Goal: Task Accomplishment & Management: Manage account settings

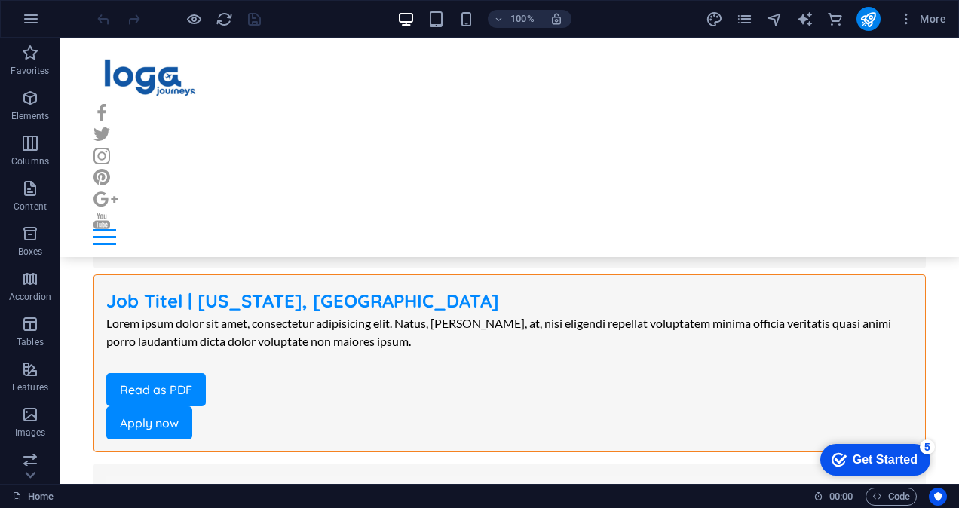
scroll to position [9248, 0]
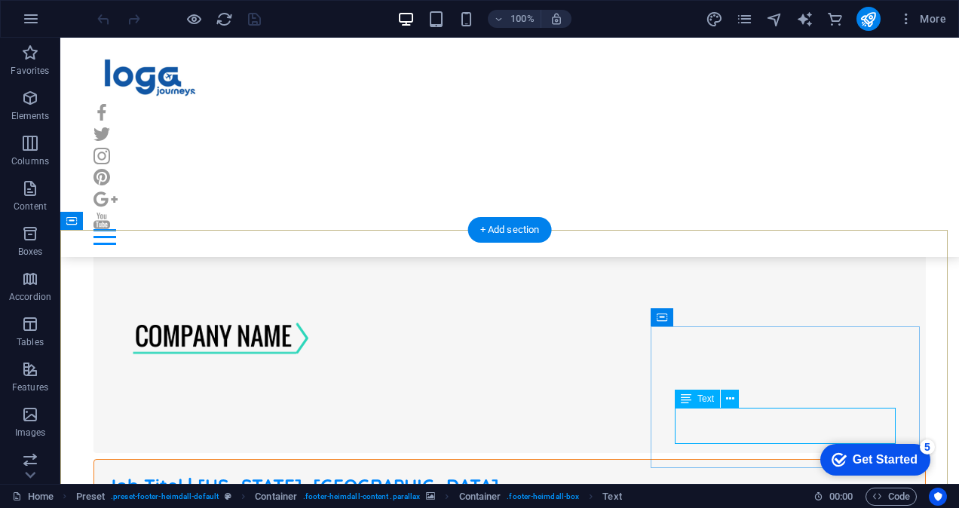
scroll to position [9456, 0]
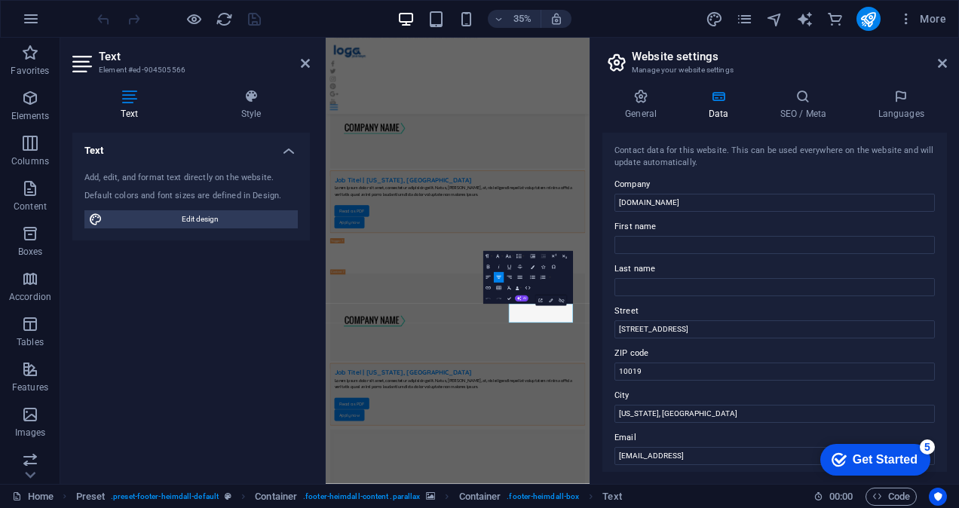
scroll to position [9711, 0]
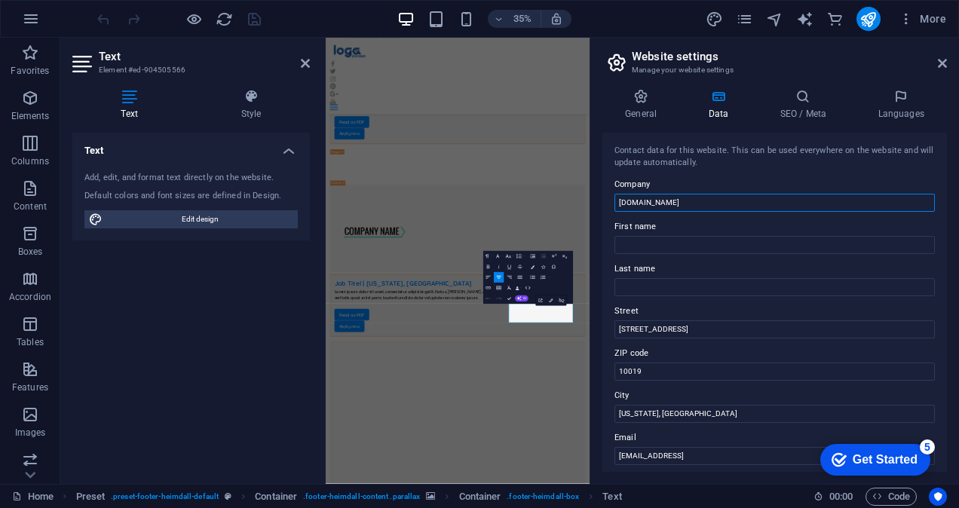
click at [689, 201] on input "[DOMAIN_NAME]" at bounding box center [775, 203] width 321 height 18
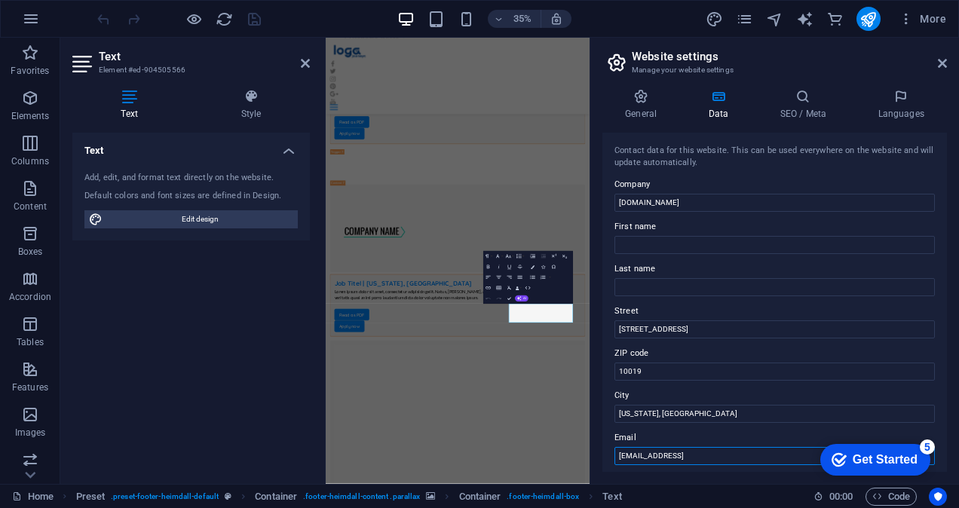
click at [701, 457] on input "[EMAIL_ADDRESS]" at bounding box center [775, 456] width 321 height 18
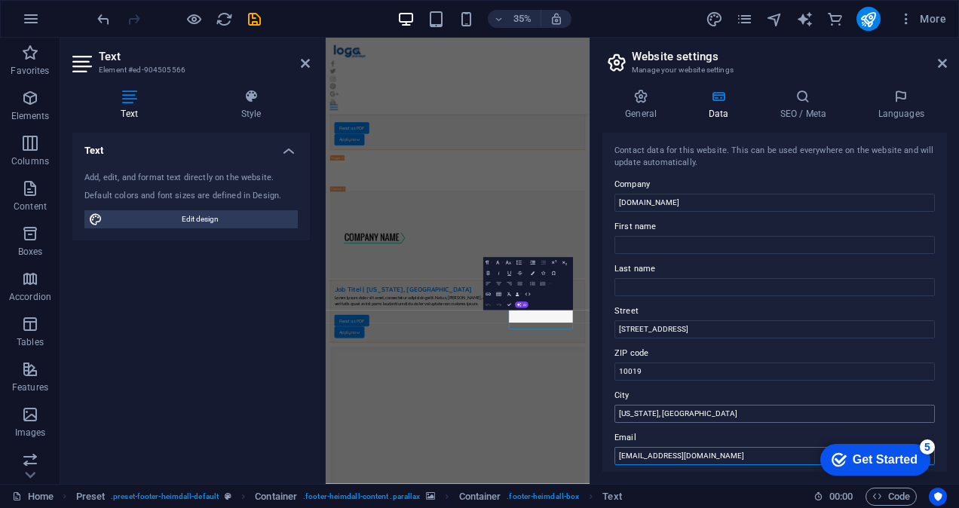
type input "[EMAIL_ADDRESS][DOMAIN_NAME]"
click at [624, 413] on input "[US_STATE], [GEOGRAPHIC_DATA]" at bounding box center [775, 414] width 321 height 18
drag, startPoint x: 1004, startPoint y: 452, endPoint x: 995, endPoint y: 1109, distance: 657.1
drag, startPoint x: 670, startPoint y: 415, endPoint x: 612, endPoint y: 413, distance: 57.3
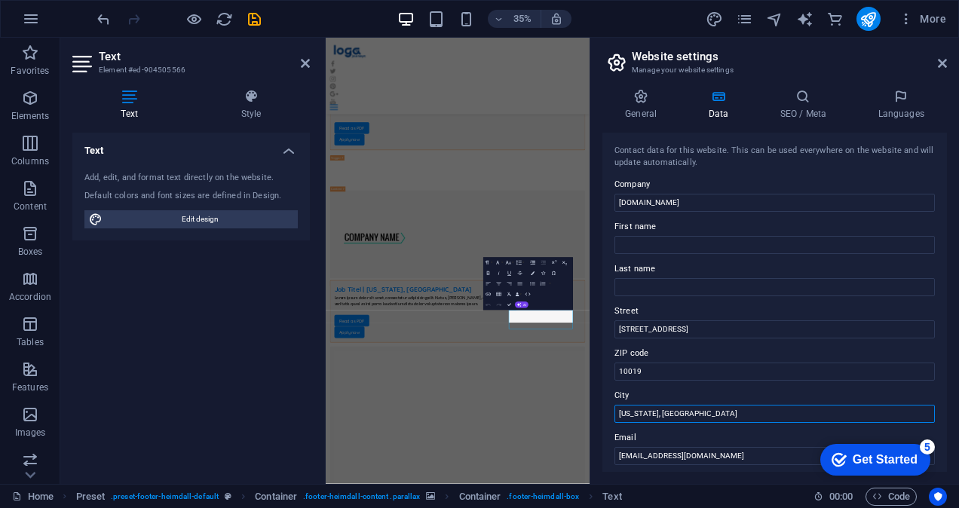
click at [612, 413] on div "Contact data for this website. This can be used everywhere on the website and w…" at bounding box center [775, 302] width 345 height 339
type input "[GEOGRAPHIC_DATA], [GEOGRAPHIC_DATA]"
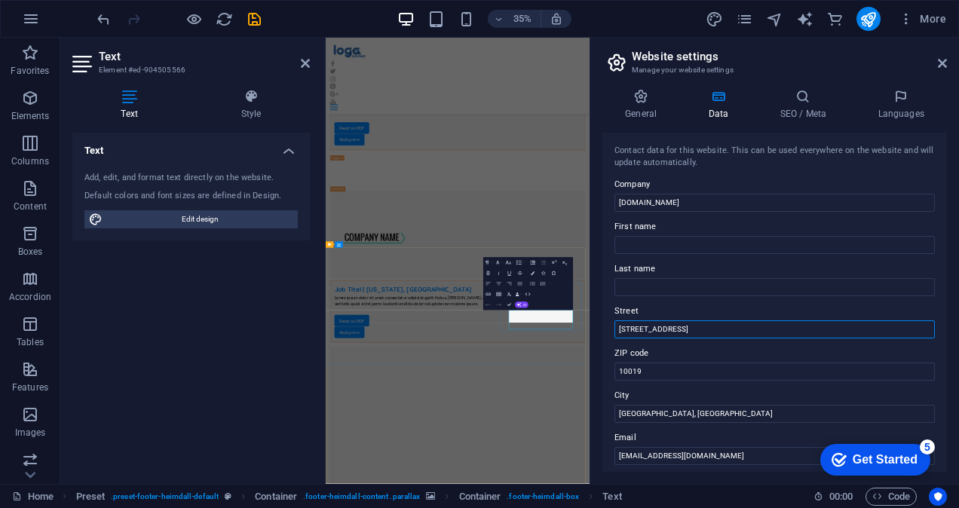
drag, startPoint x: 1005, startPoint y: 366, endPoint x: 993, endPoint y: 819, distance: 453.5
click at [671, 241] on input "First name" at bounding box center [775, 245] width 321 height 18
click at [628, 324] on input "[STREET_ADDRESS]" at bounding box center [775, 330] width 321 height 18
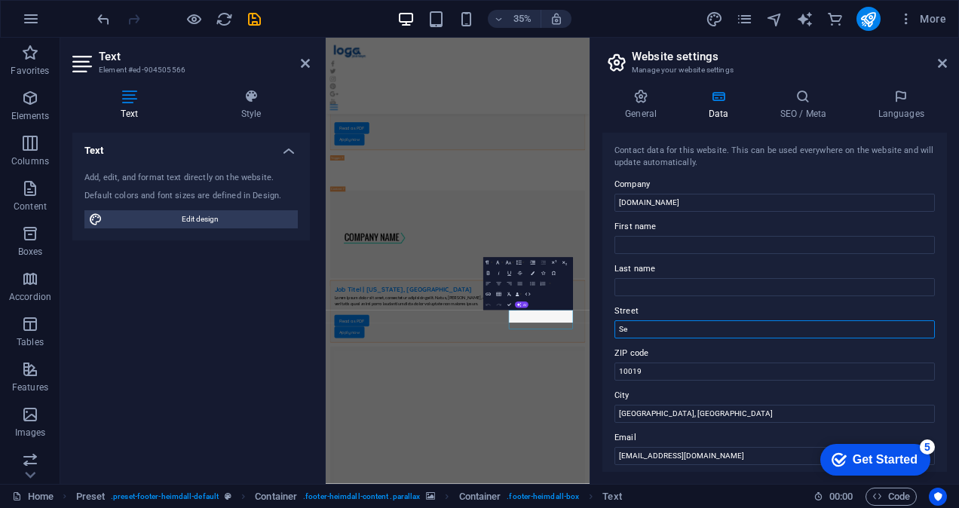
type input "S"
drag, startPoint x: 671, startPoint y: 380, endPoint x: 606, endPoint y: 367, distance: 66.9
click at [606, 367] on div "Contact data for this website. This can be used everywhere on the website and w…" at bounding box center [775, 302] width 345 height 339
type input "600073"
click at [638, 330] on input "Street" at bounding box center [775, 330] width 321 height 18
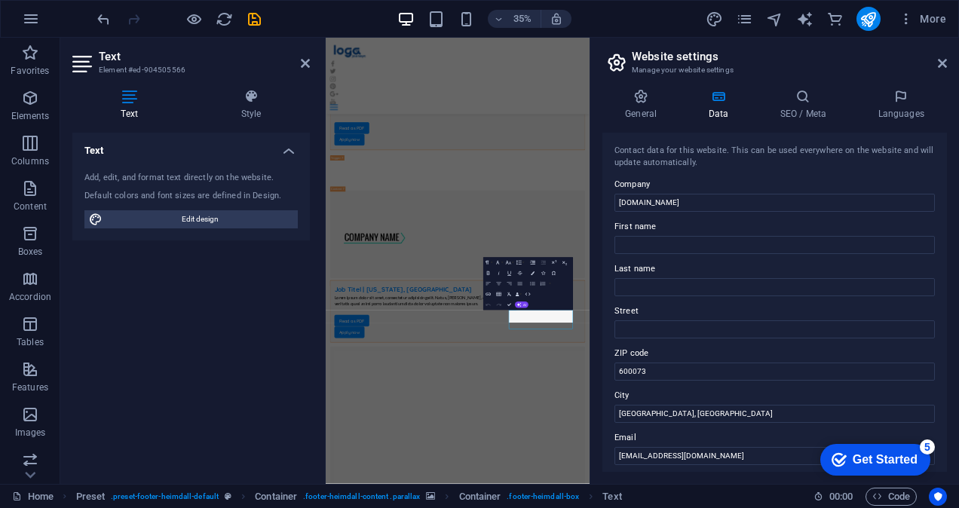
drag, startPoint x: 943, startPoint y: 273, endPoint x: 943, endPoint y: 295, distance: 21.9
click at [943, 295] on div "Contact data for this website. This can be used everywhere on the website and w…" at bounding box center [775, 302] width 345 height 339
drag, startPoint x: 652, startPoint y: 373, endPoint x: 616, endPoint y: 366, distance: 37.6
click at [616, 366] on input "600073" at bounding box center [775, 372] width 321 height 18
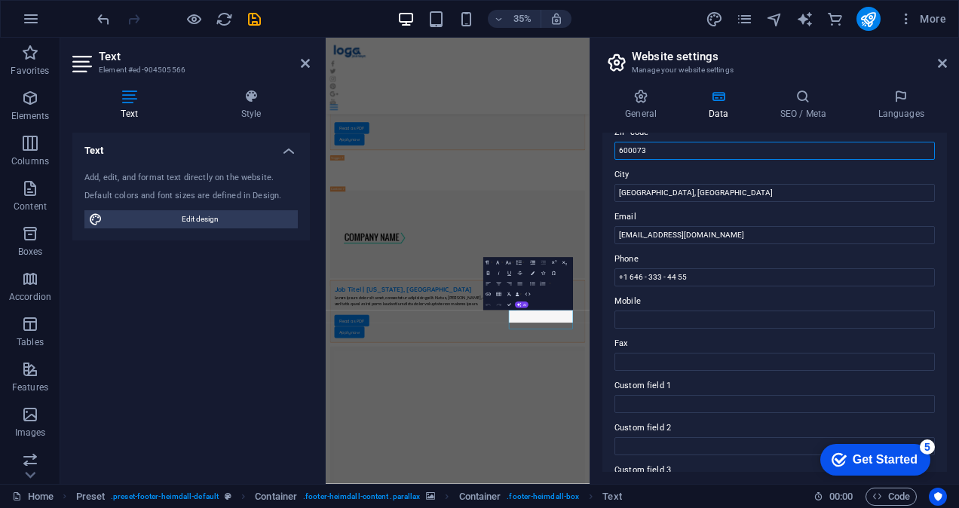
scroll to position [241, 0]
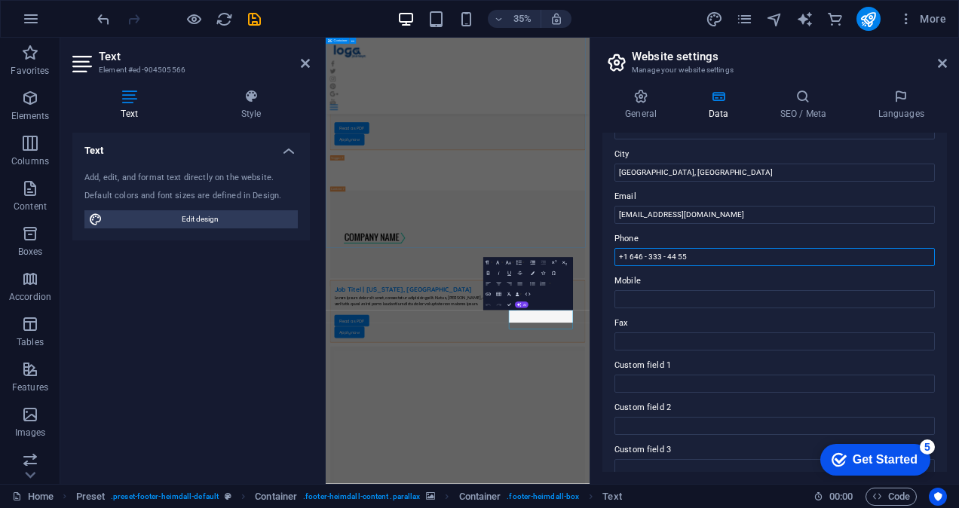
drag, startPoint x: 1024, startPoint y: 293, endPoint x: 992, endPoint y: 591, distance: 299.6
drag, startPoint x: 698, startPoint y: 261, endPoint x: 617, endPoint y: 257, distance: 81.6
click at [617, 257] on input "+1 646 - 333 - 44 55" at bounding box center [775, 257] width 321 height 18
click at [705, 308] on div "Contact data for this website. This can be used everywhere on the website and w…" at bounding box center [775, 302] width 345 height 339
drag, startPoint x: 944, startPoint y: 303, endPoint x: 941, endPoint y: 362, distance: 58.9
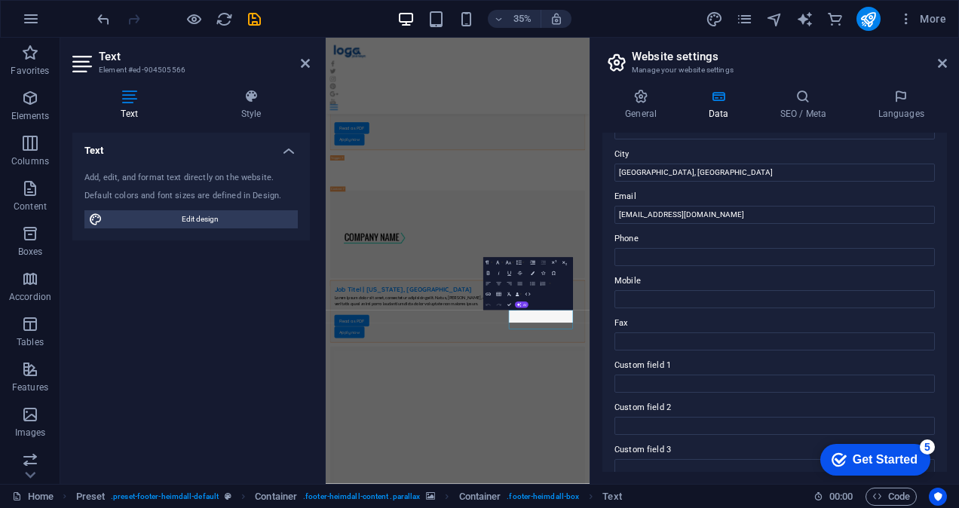
click at [941, 362] on div "Contact data for this website. This can be used everywhere on the website and w…" at bounding box center [775, 302] width 345 height 339
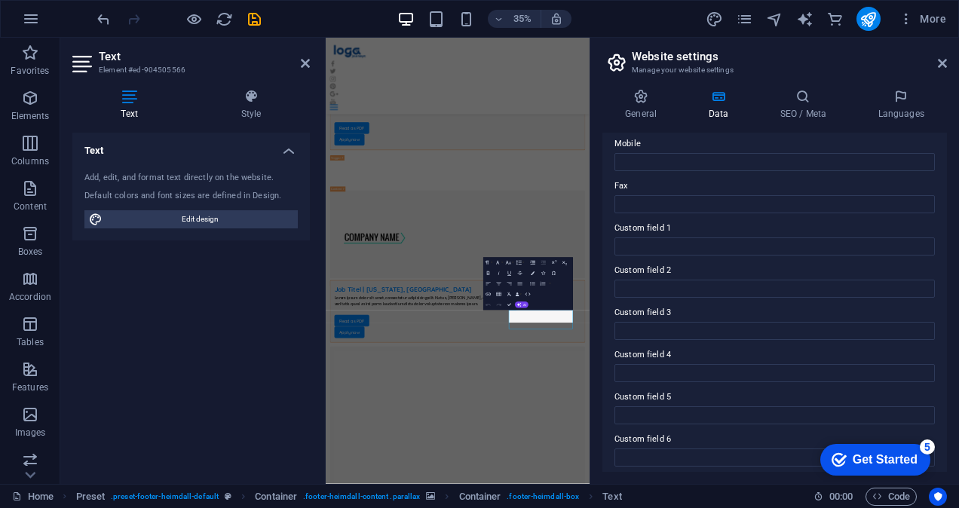
scroll to position [385, 0]
click at [947, 72] on aside "Website settings Manage your website settings General Data SEO / Meta Languages…" at bounding box center [775, 261] width 370 height 447
click at [944, 57] on h2 "Website settings" at bounding box center [789, 57] width 315 height 14
click at [943, 66] on icon at bounding box center [942, 63] width 9 height 12
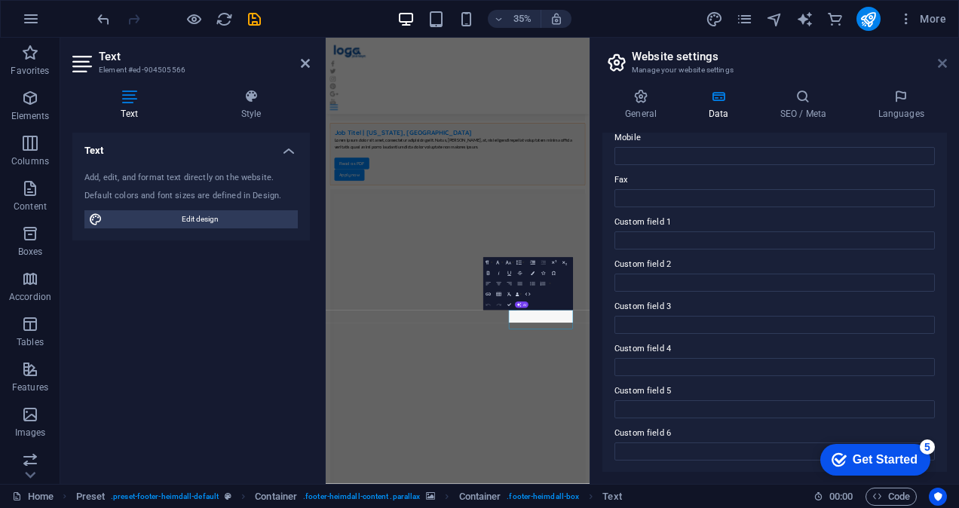
scroll to position [9582, 0]
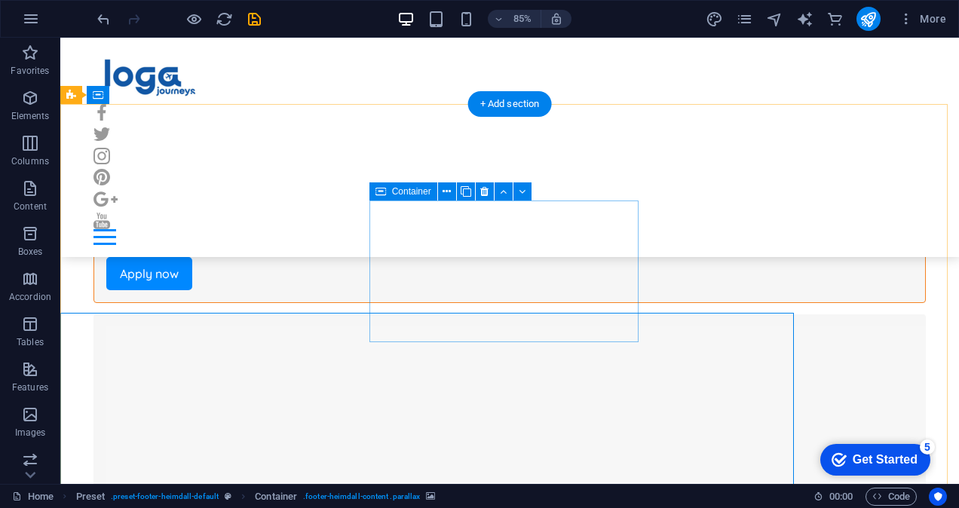
scroll to position [9374, 0]
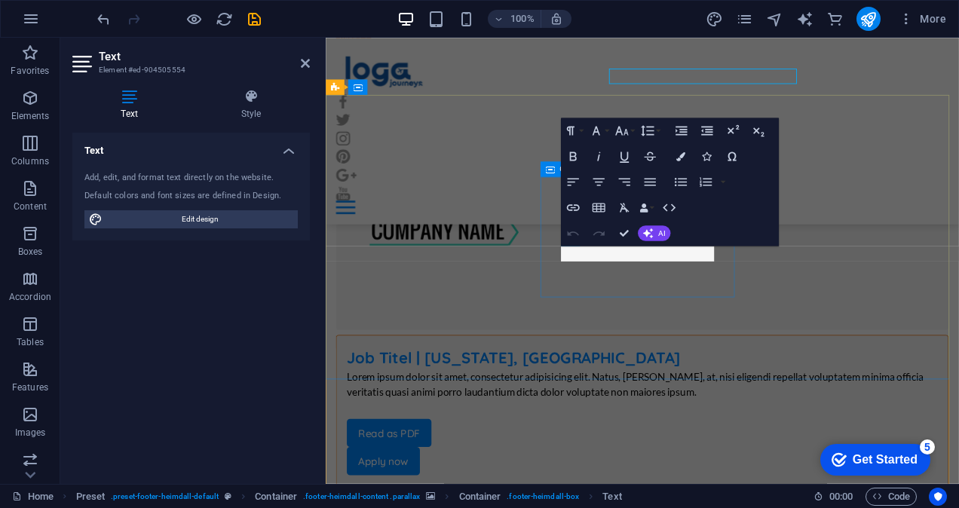
scroll to position [9582, 0]
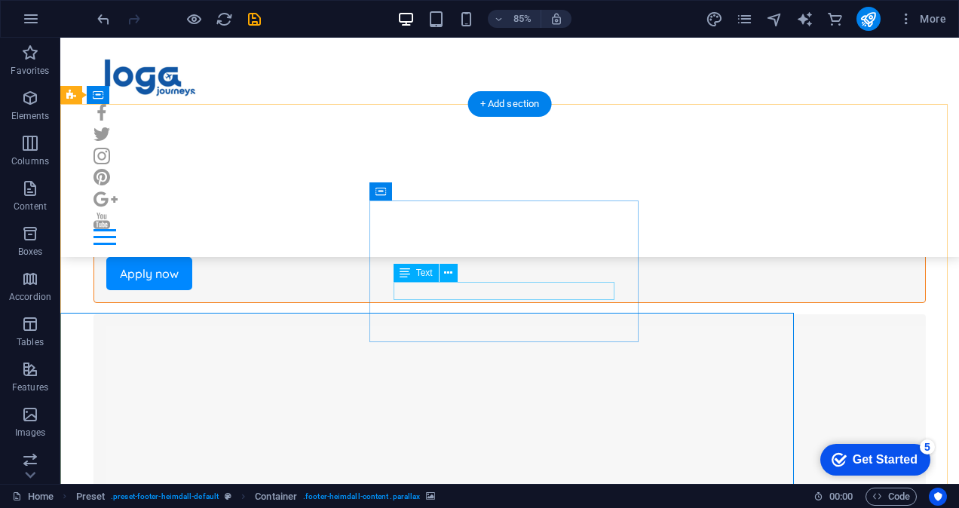
scroll to position [9374, 0]
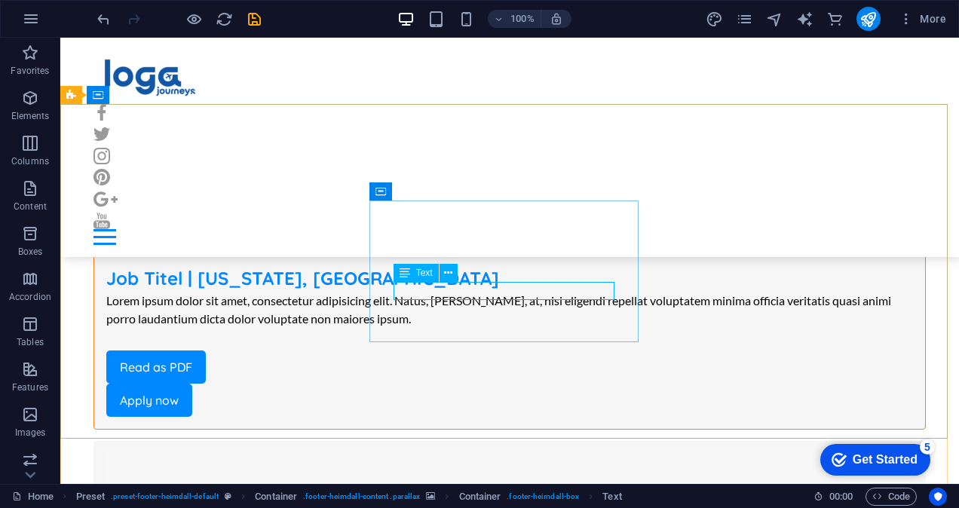
click at [423, 275] on span "Text" at bounding box center [424, 273] width 17 height 9
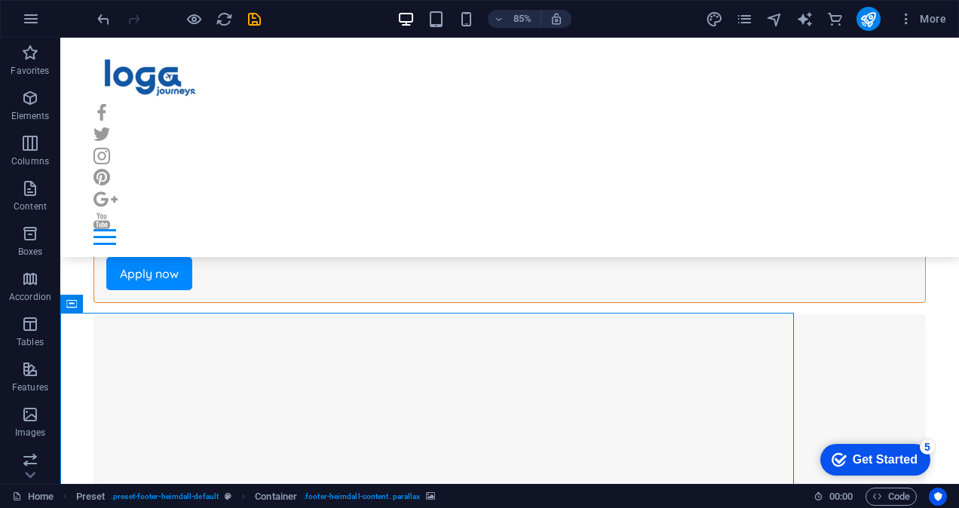
scroll to position [9374, 0]
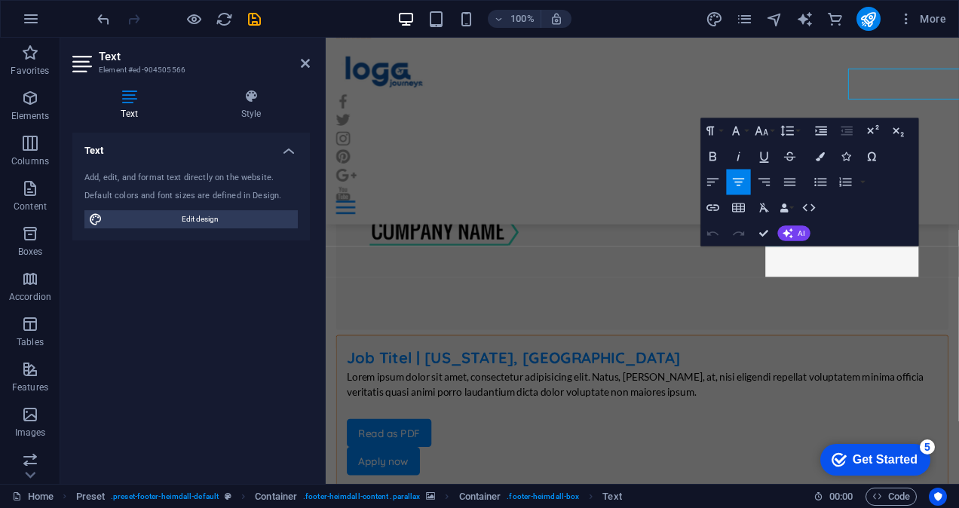
scroll to position [9582, 0]
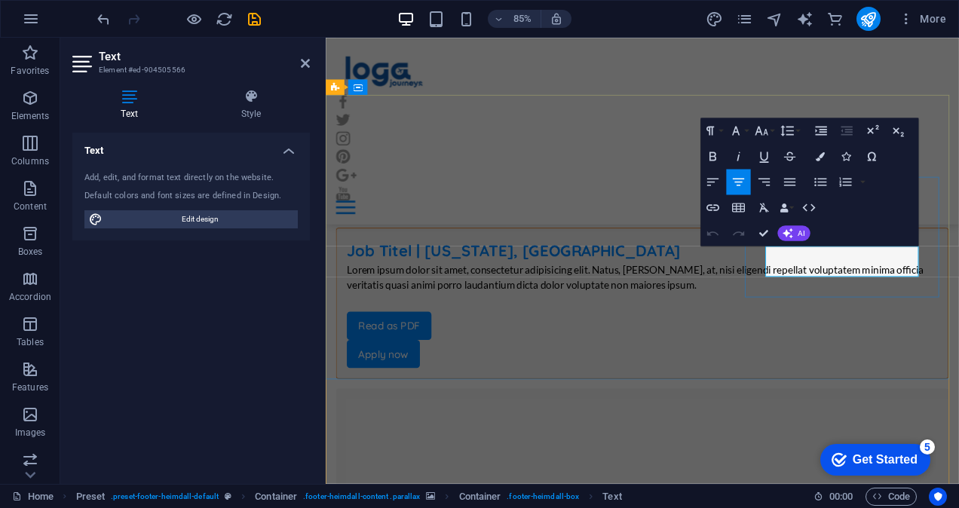
drag, startPoint x: 871, startPoint y: 312, endPoint x: 991, endPoint y: 310, distance: 119.9
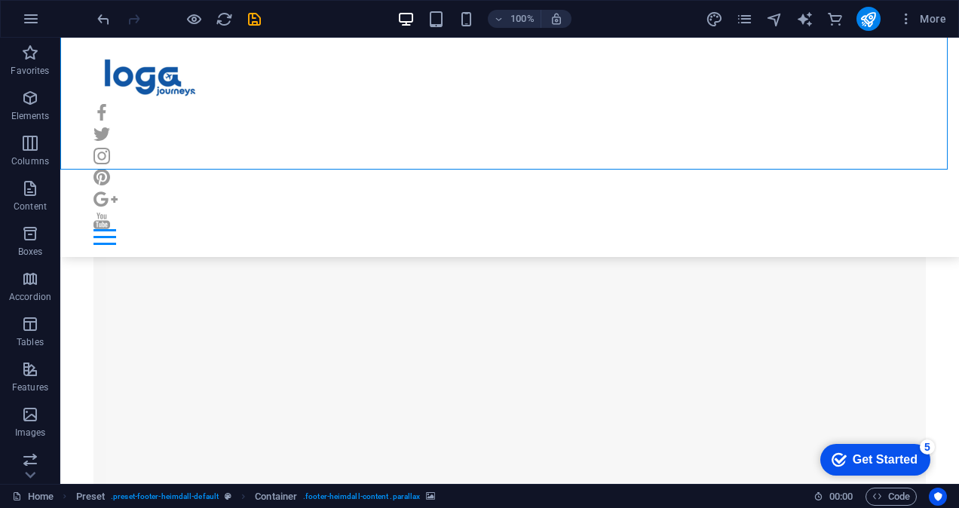
scroll to position [9668, 0]
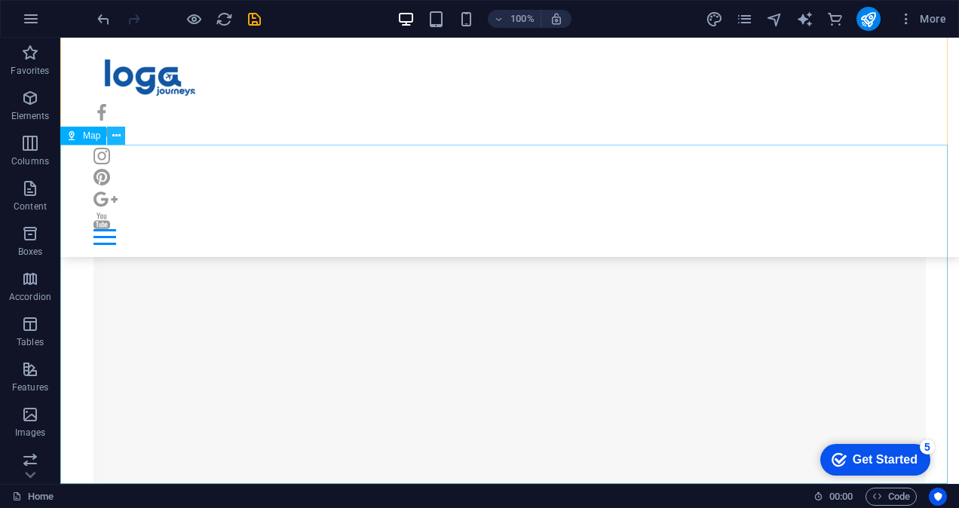
click at [121, 130] on button at bounding box center [116, 136] width 18 height 18
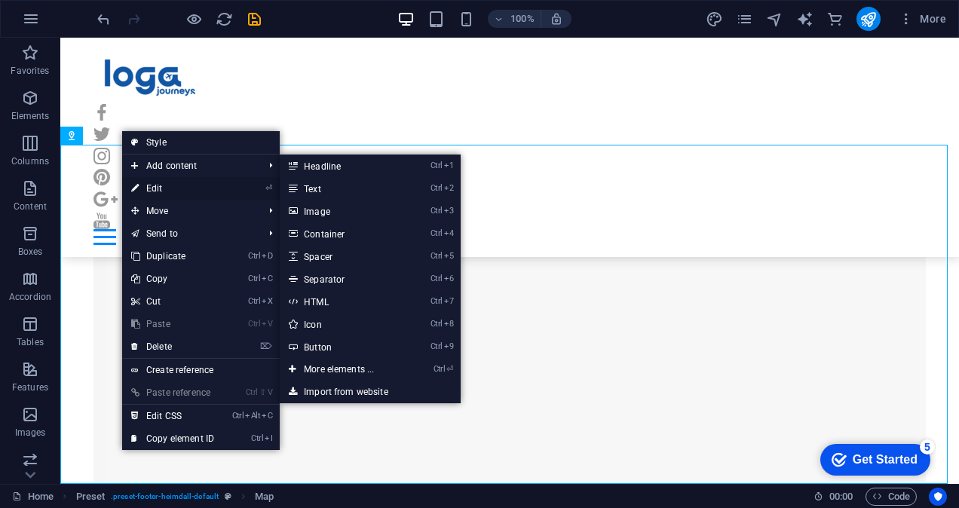
click at [170, 186] on link "⏎ Edit" at bounding box center [172, 188] width 101 height 23
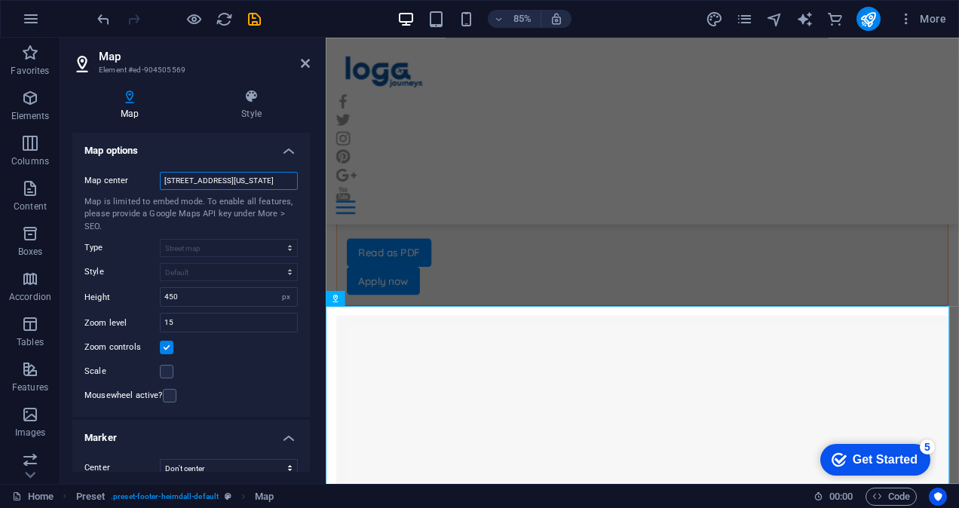
click at [225, 186] on input "[STREET_ADDRESS][US_STATE]" at bounding box center [229, 181] width 138 height 18
type input "[GEOGRAPHIC_DATA], [GEOGRAPHIC_DATA], [GEOGRAPHIC_DATA]"
click at [308, 68] on icon at bounding box center [305, 63] width 9 height 12
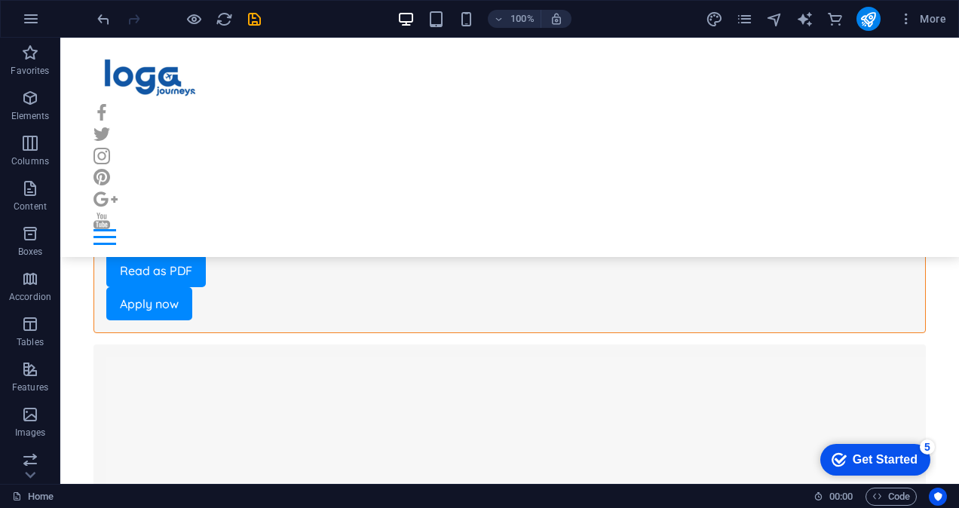
scroll to position [9421, 0]
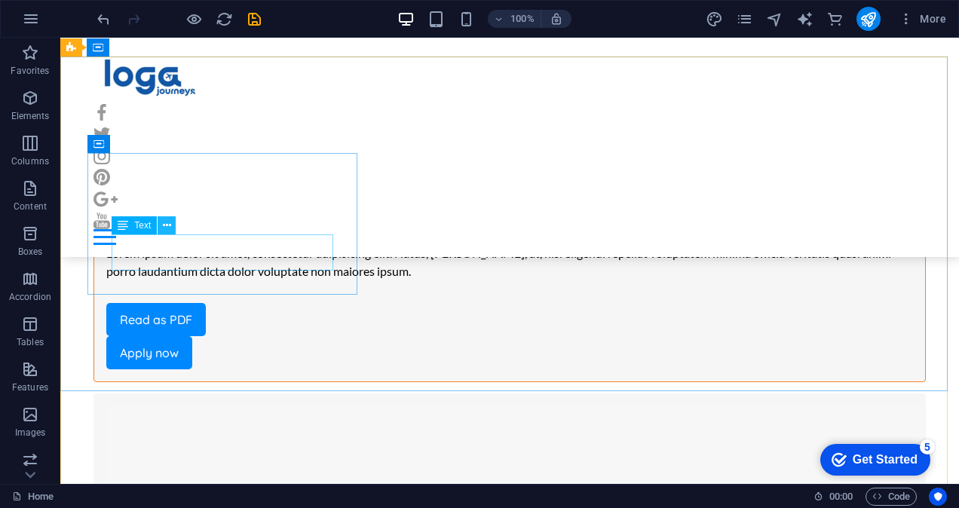
click at [170, 225] on icon at bounding box center [167, 226] width 8 height 16
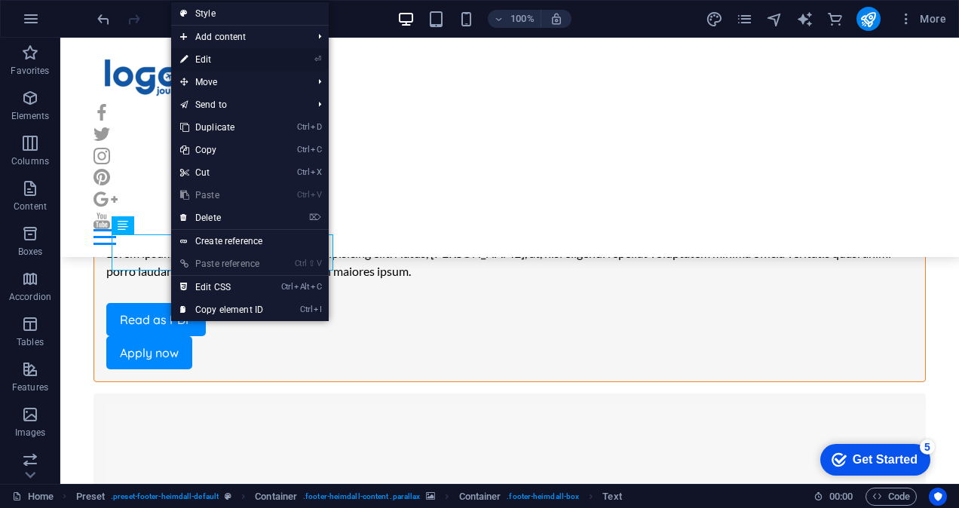
click at [229, 57] on link "⏎ Edit" at bounding box center [221, 59] width 101 height 23
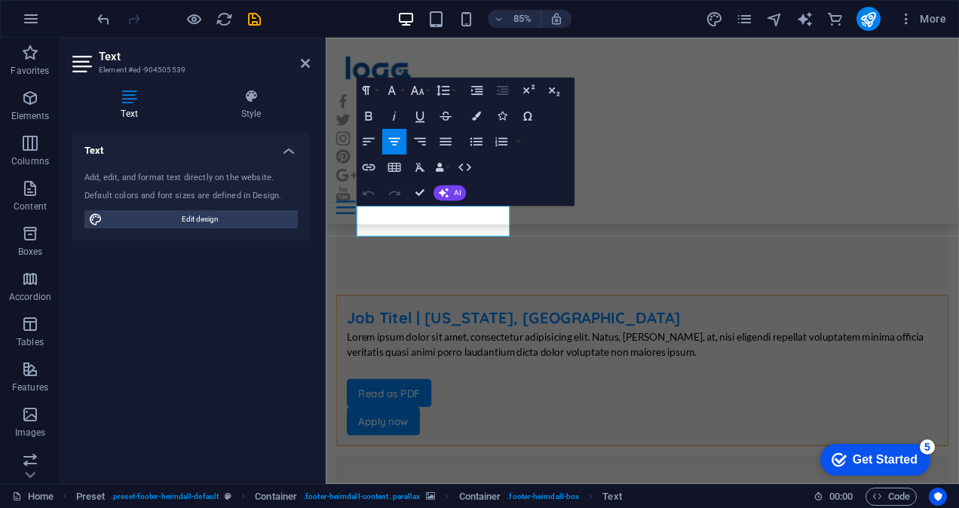
scroll to position [9629, 0]
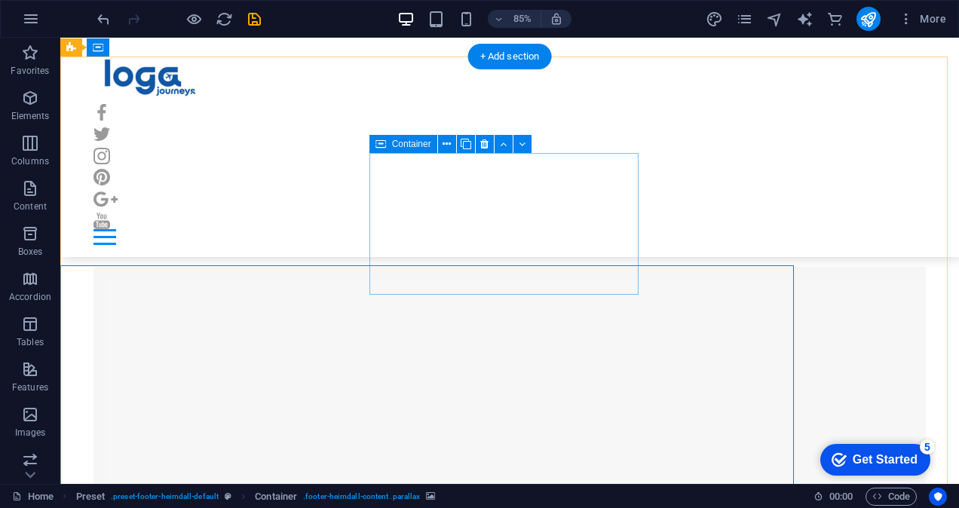
scroll to position [9421, 0]
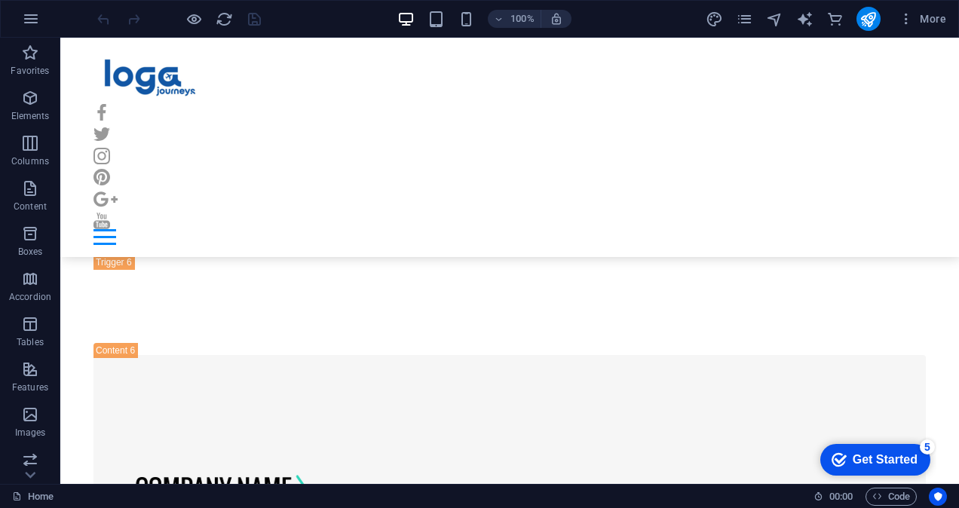
scroll to position [7096, 0]
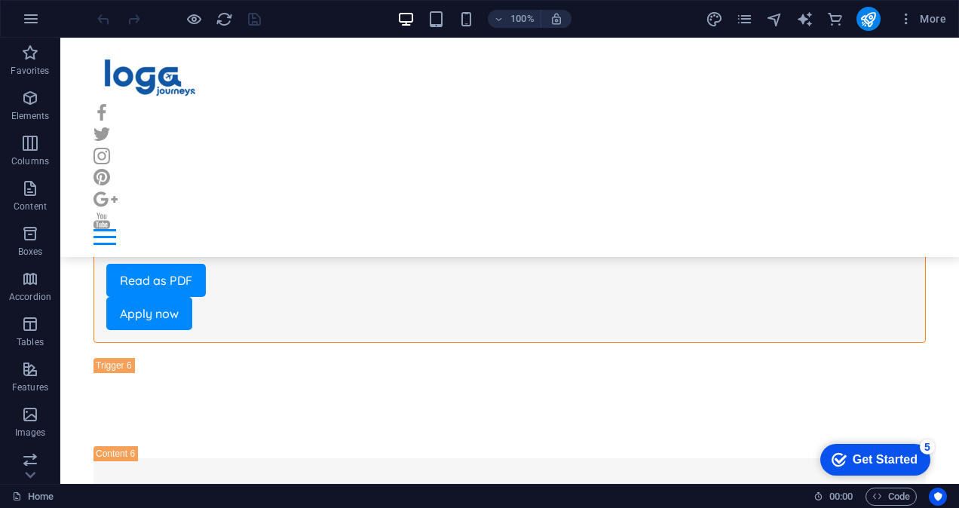
scroll to position [7047, 0]
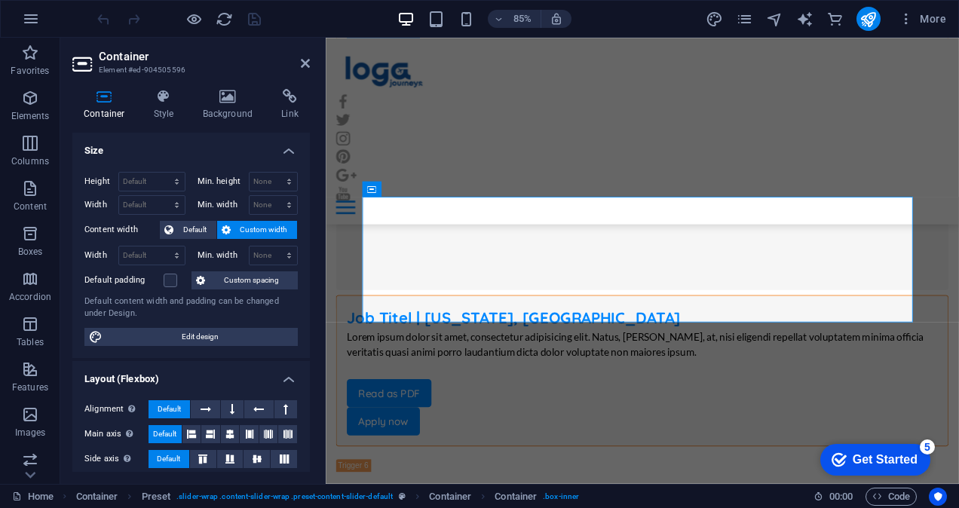
scroll to position [7256, 0]
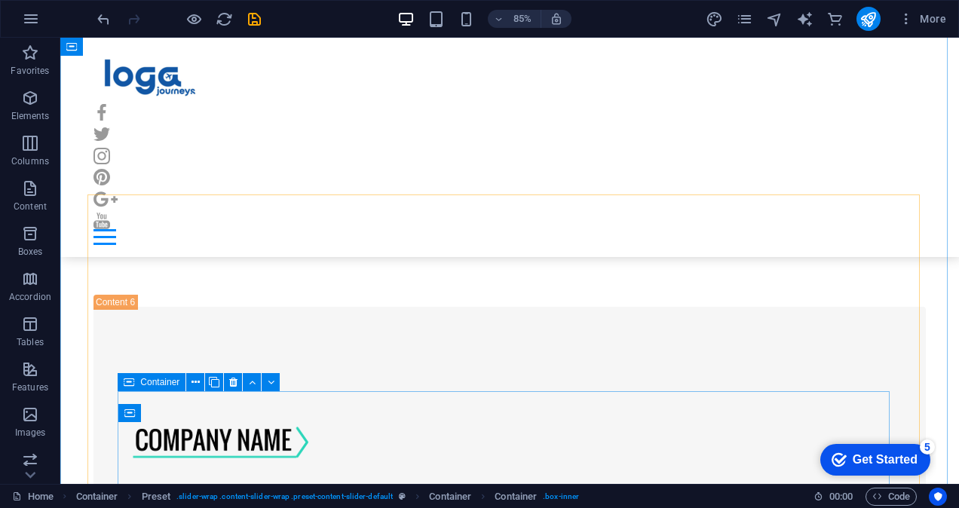
scroll to position [7047, 0]
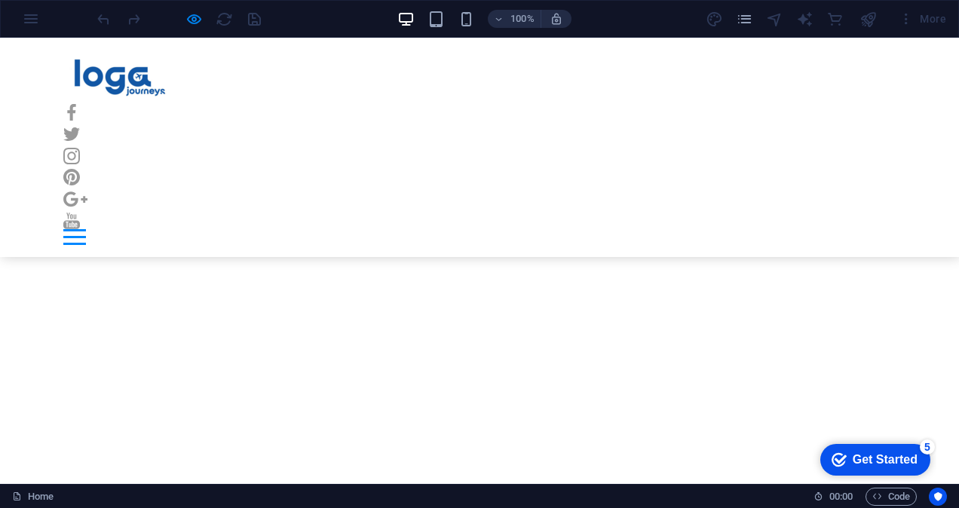
scroll to position [2519, 0]
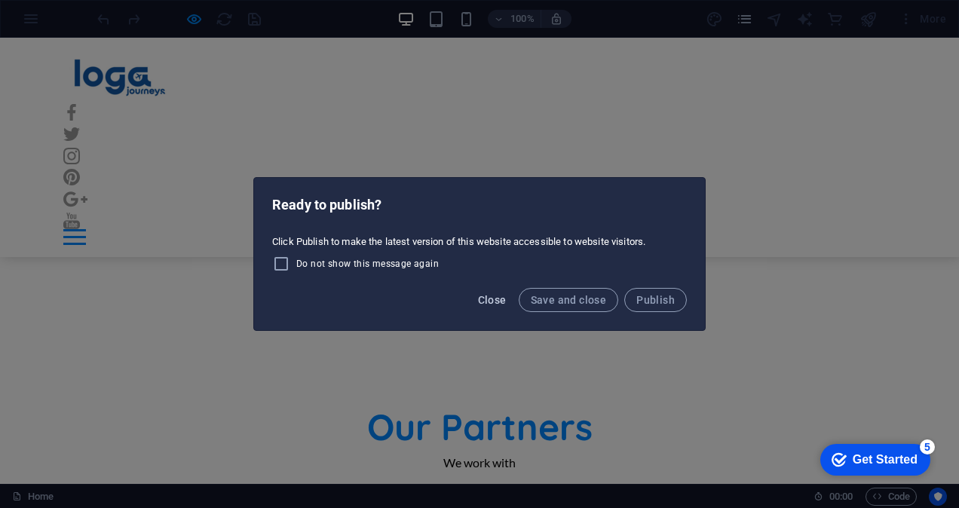
click at [496, 294] on span "Close" at bounding box center [492, 300] width 29 height 12
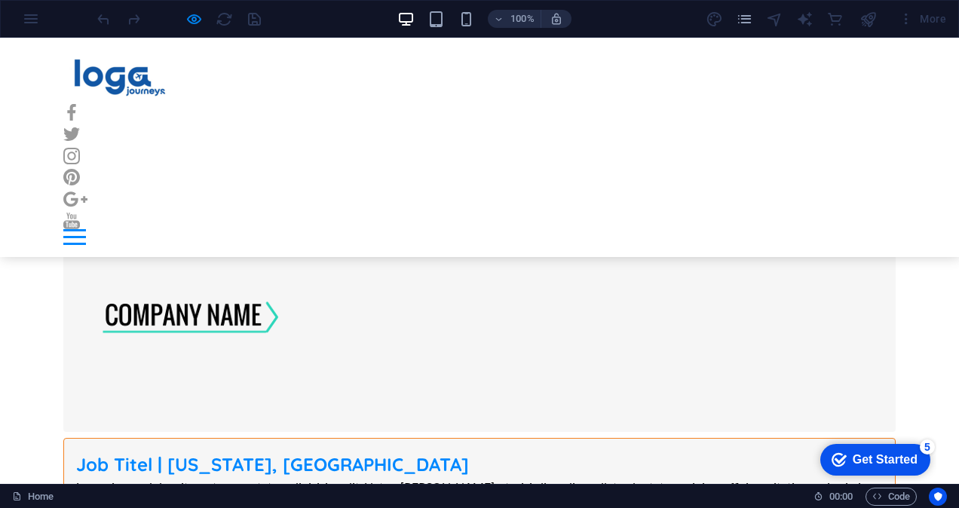
scroll to position [7053, 0]
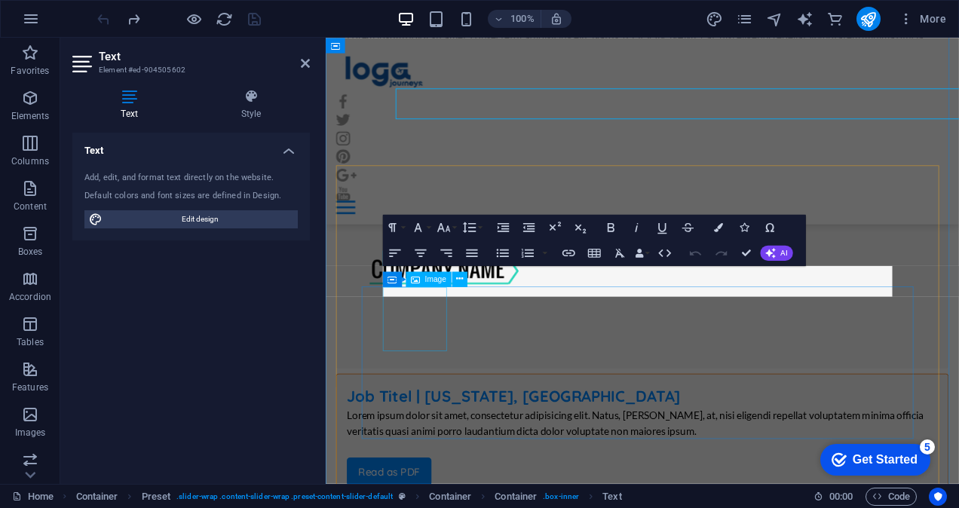
scroll to position [7262, 0]
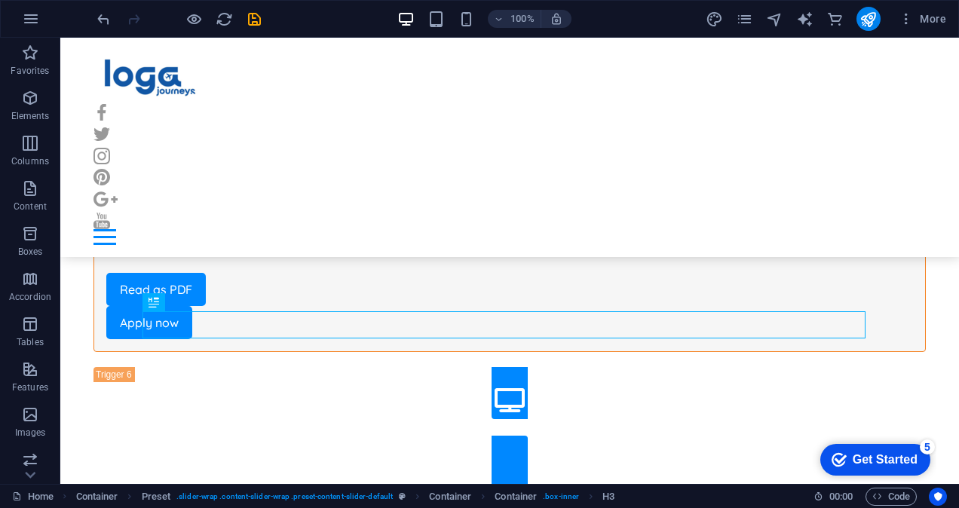
scroll to position [7231, 0]
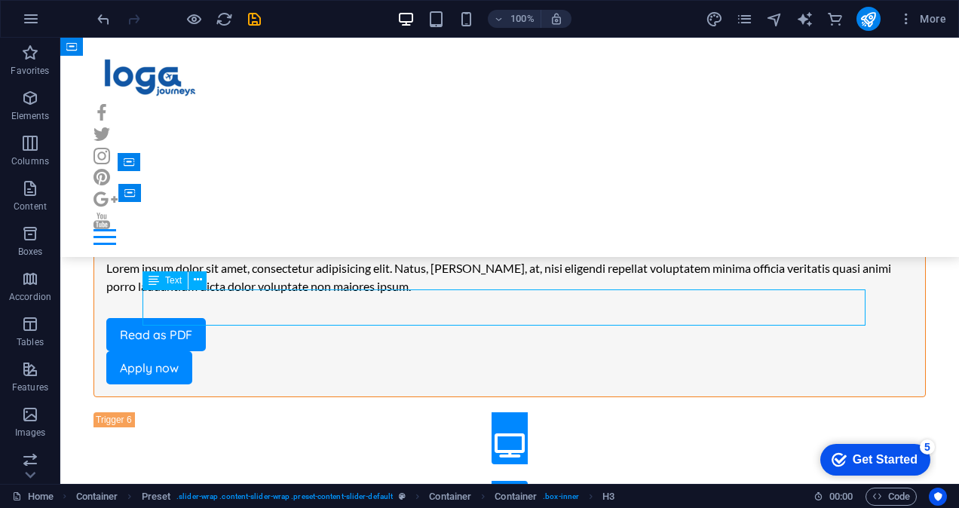
scroll to position [7439, 0]
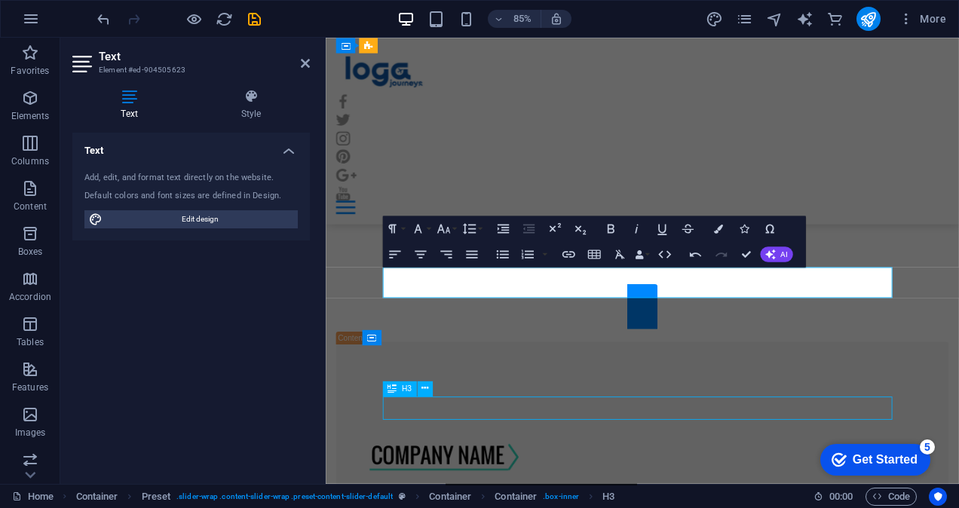
scroll to position [7231, 0]
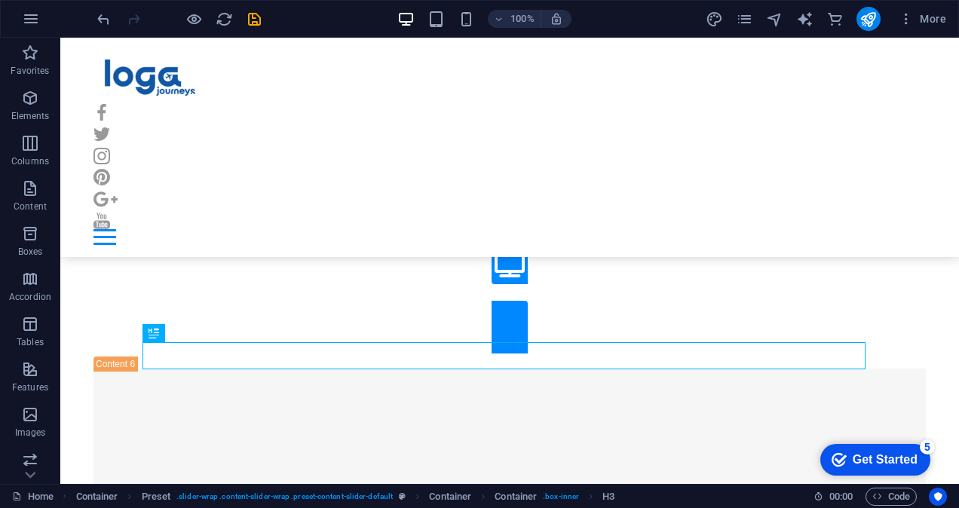
scroll to position [7330, 0]
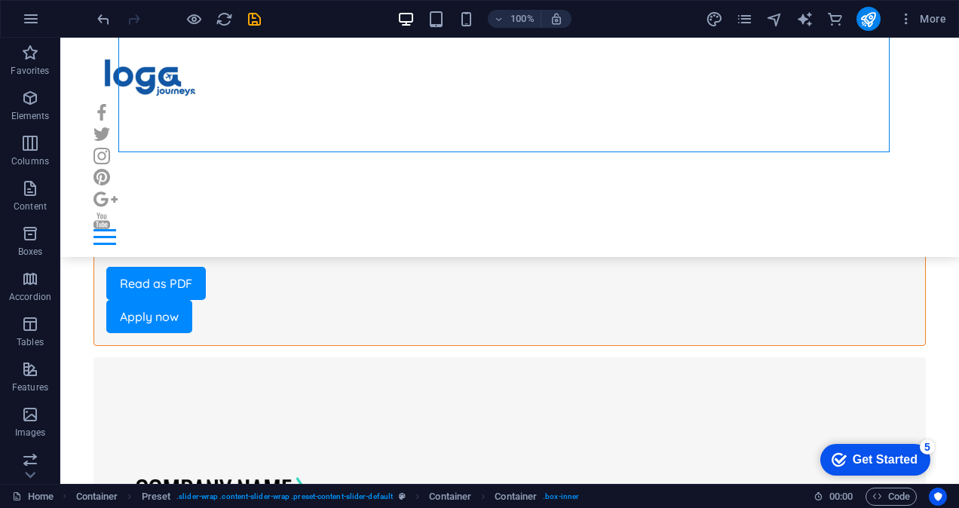
scroll to position [7885, 0]
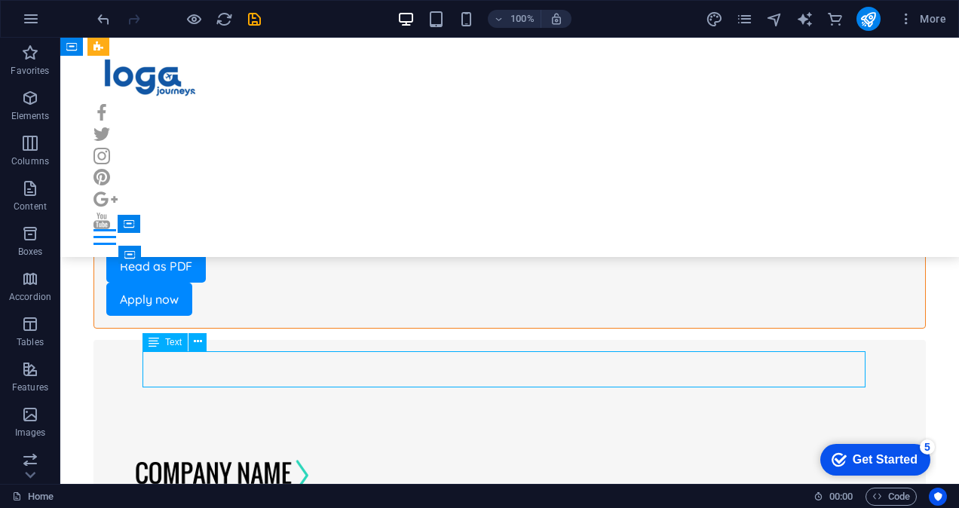
scroll to position [8112, 0]
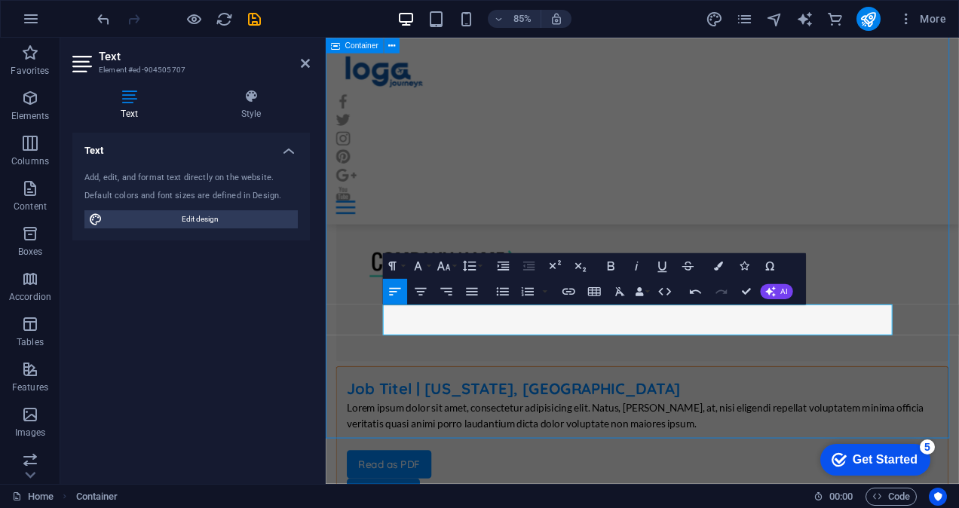
scroll to position [7885, 0]
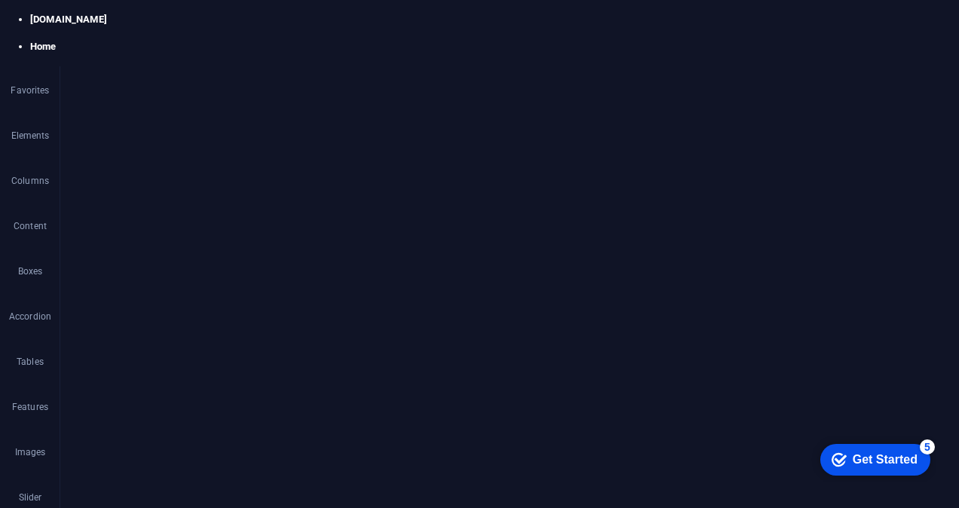
scroll to position [7527, 0]
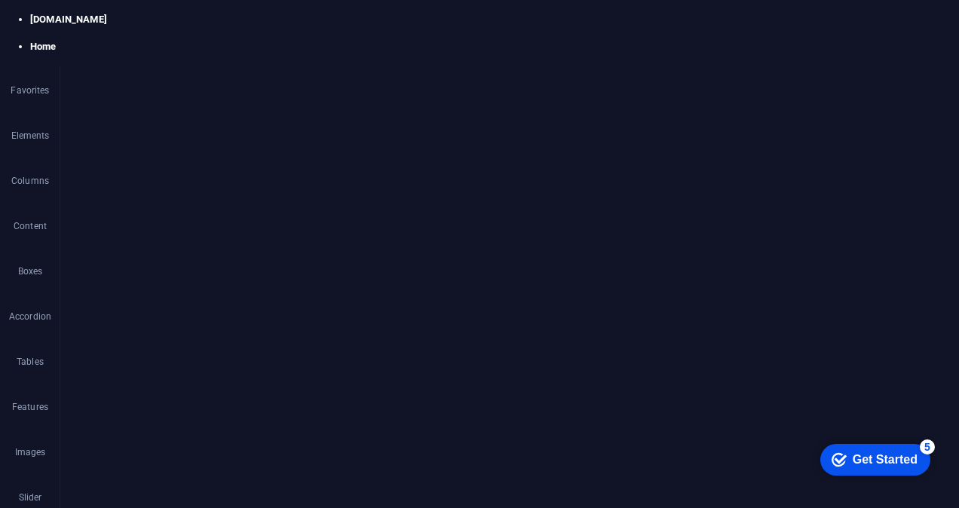
scroll to position [7348, 0]
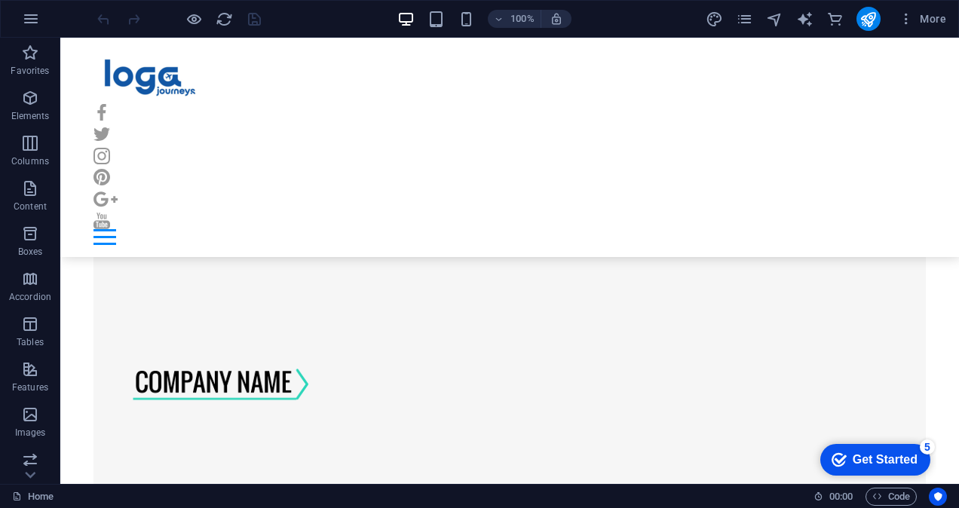
scroll to position [7021, 0]
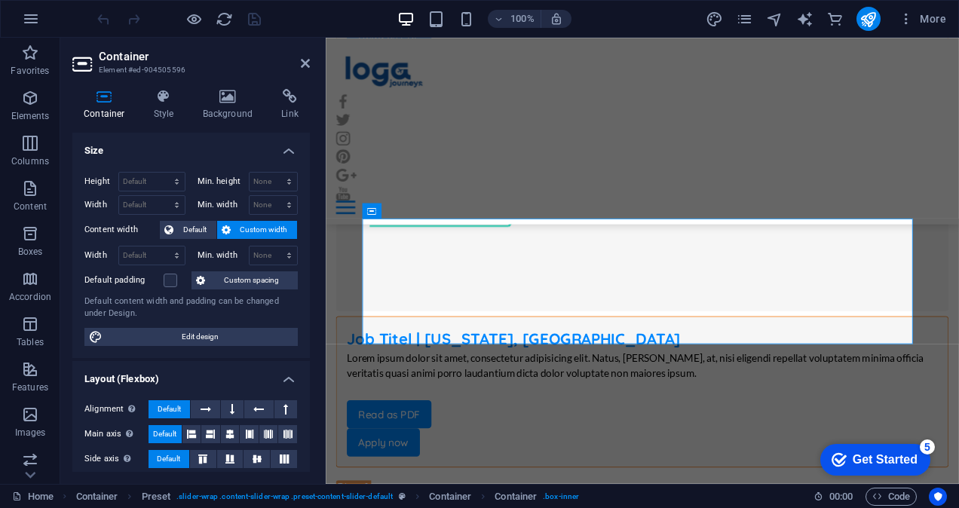
scroll to position [7230, 0]
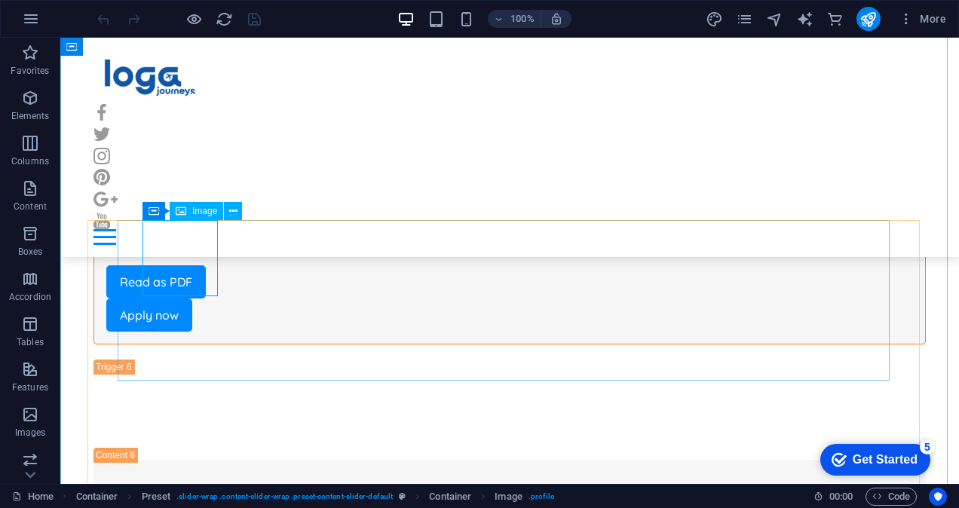
click at [204, 216] on span "Image" at bounding box center [204, 211] width 25 height 9
click at [234, 210] on icon at bounding box center [233, 212] width 8 height 16
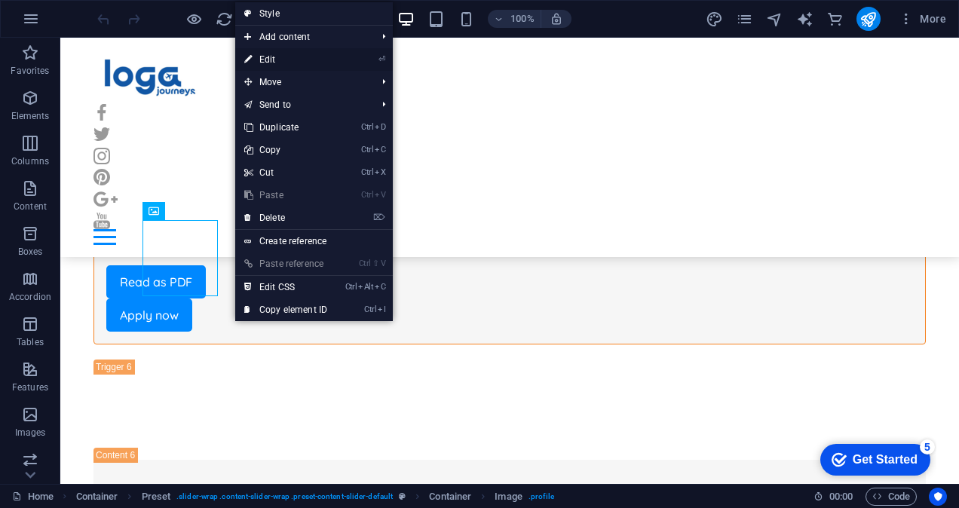
click at [289, 62] on link "⏎ Edit" at bounding box center [285, 59] width 101 height 23
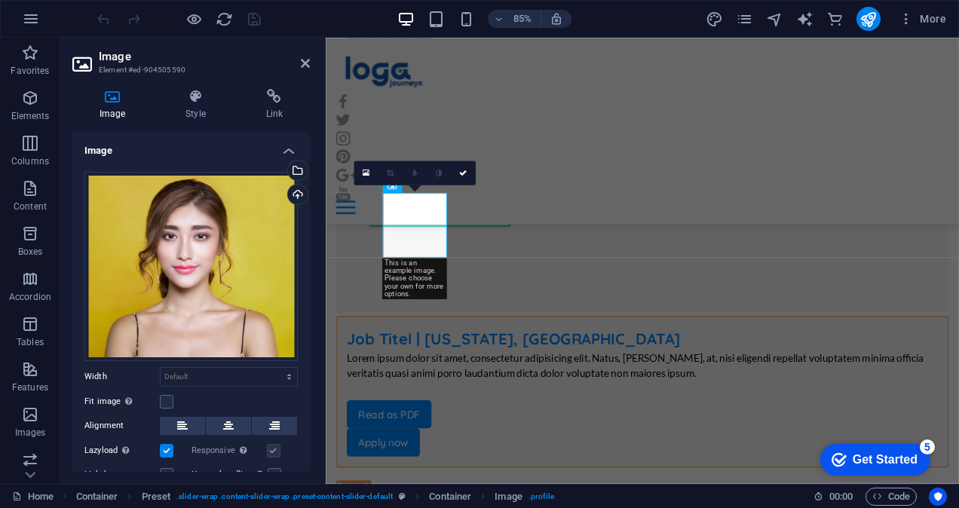
scroll to position [7230, 0]
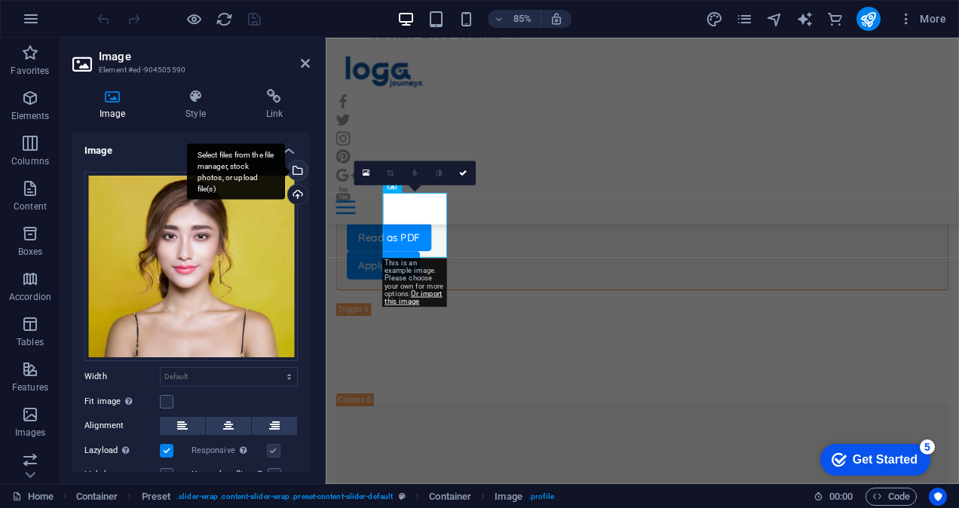
click at [296, 167] on div "Select files from the file manager, stock photos, or upload file(s)" at bounding box center [296, 172] width 23 height 23
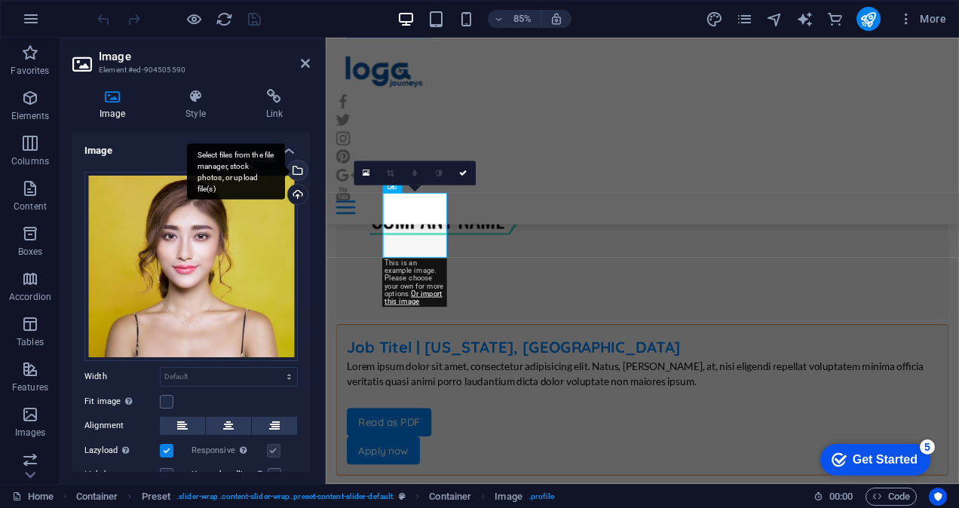
scroll to position [7875, 0]
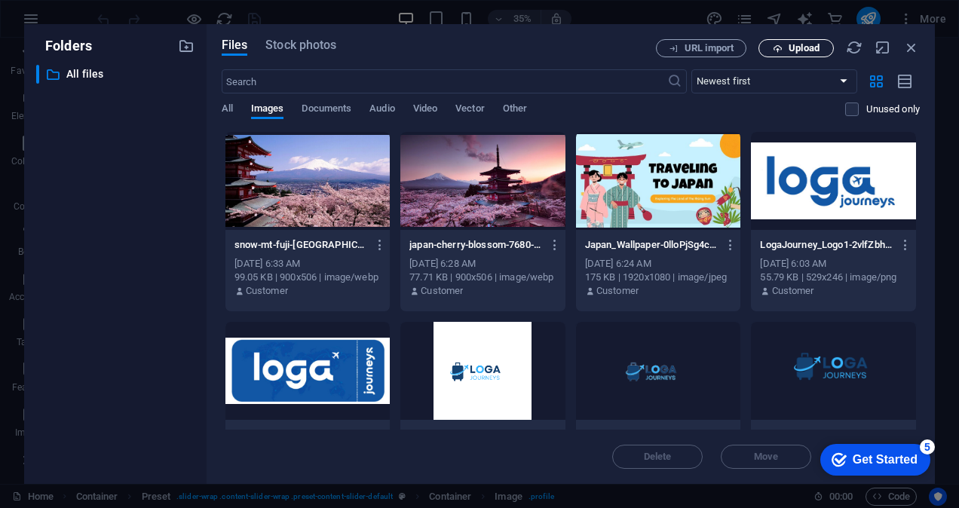
click at [797, 53] on span "Upload" at bounding box center [804, 48] width 31 height 9
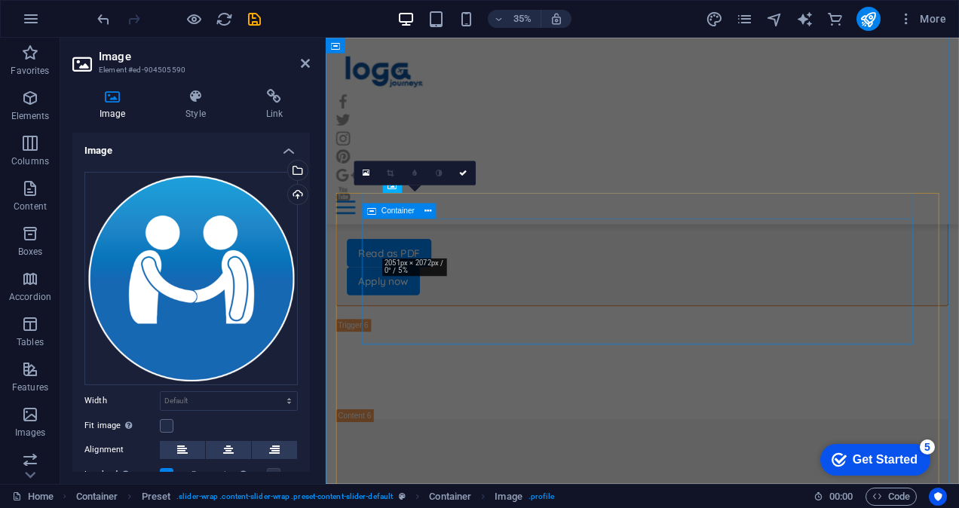
scroll to position [7230, 0]
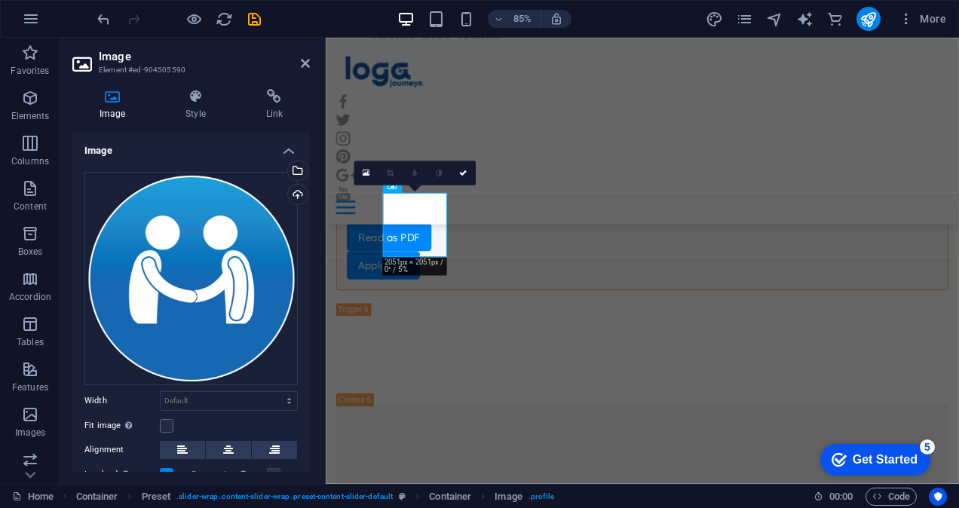
click at [310, 66] on aside "Image Element #ed-904505590 Image Style Link Image Drag files here, click to ch…" at bounding box center [193, 261] width 266 height 447
click at [306, 63] on icon at bounding box center [305, 63] width 9 height 12
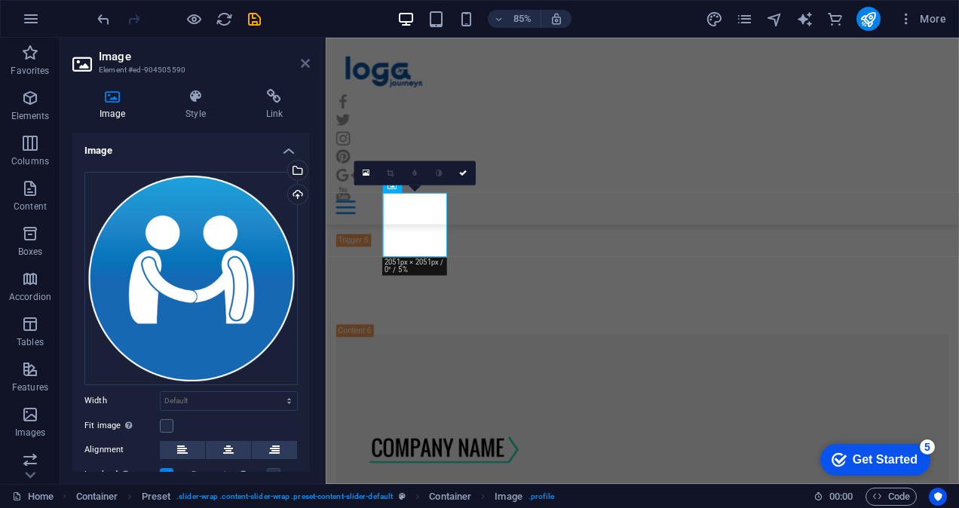
scroll to position [7021, 0]
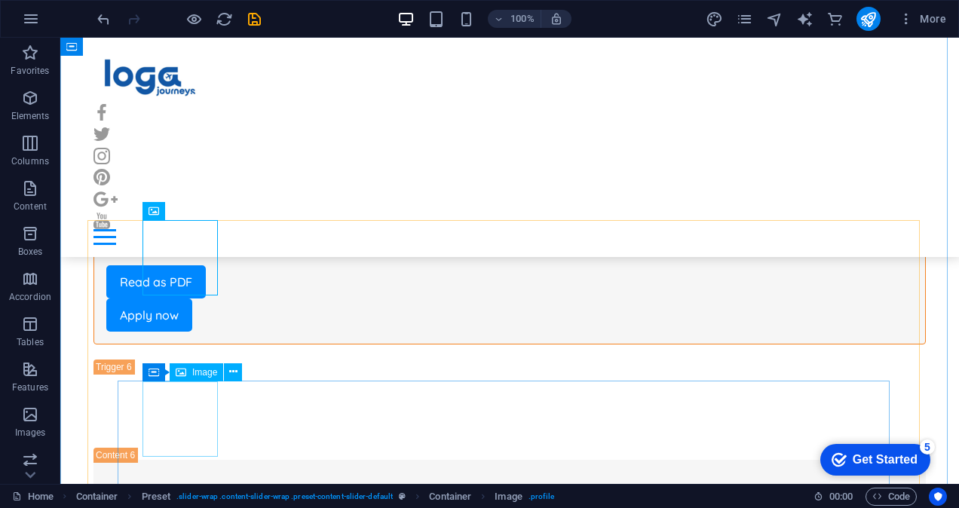
click at [235, 376] on icon at bounding box center [233, 372] width 8 height 16
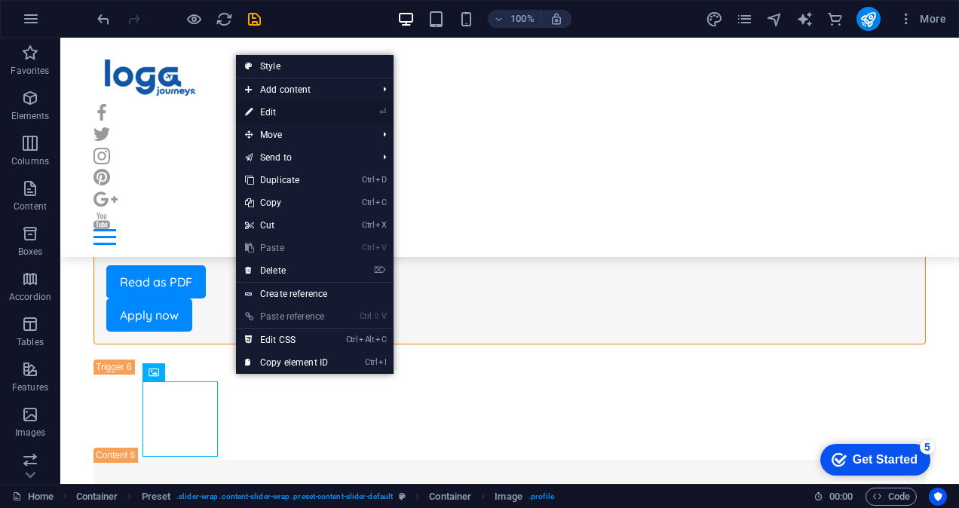
click at [302, 115] on link "⏎ Edit" at bounding box center [286, 112] width 101 height 23
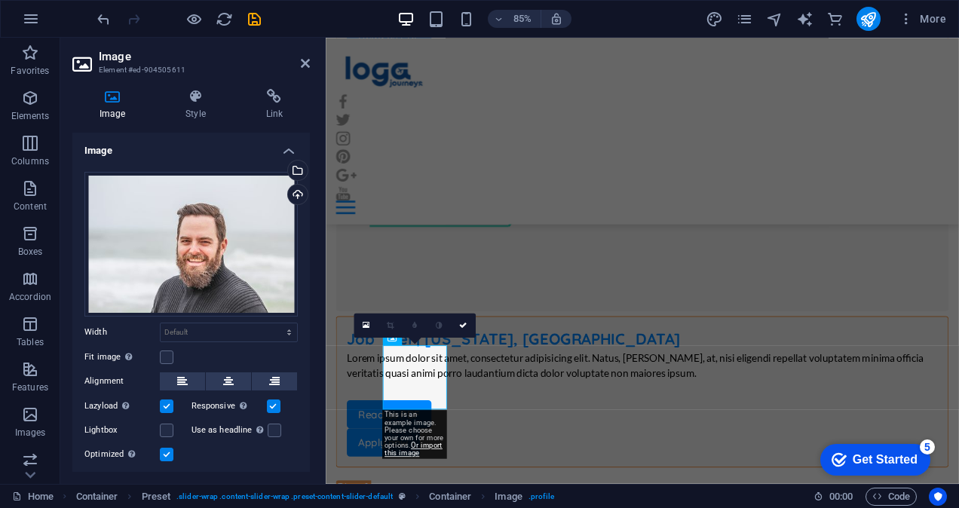
scroll to position [7230, 0]
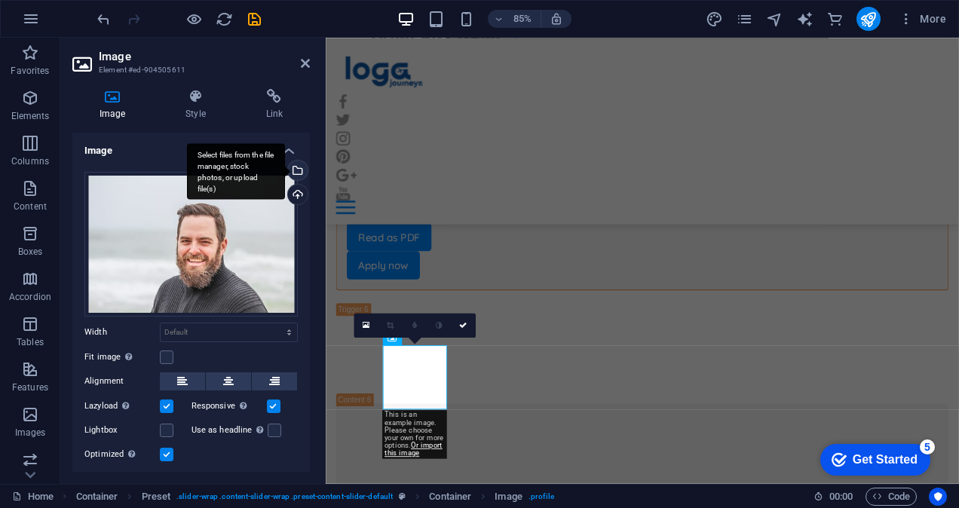
click at [294, 167] on div "Select files from the file manager, stock photos, or upload file(s)" at bounding box center [296, 172] width 23 height 23
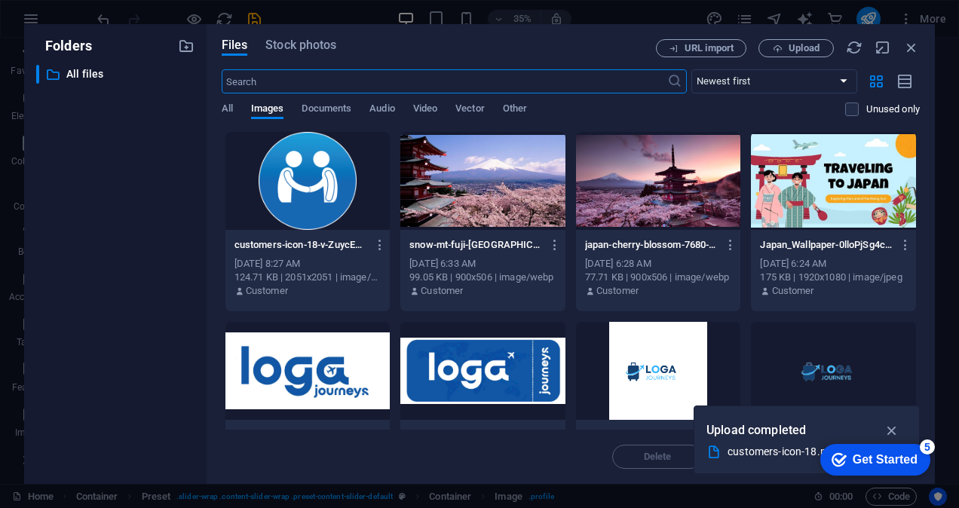
scroll to position [7875, 0]
click at [294, 176] on div at bounding box center [308, 181] width 165 height 98
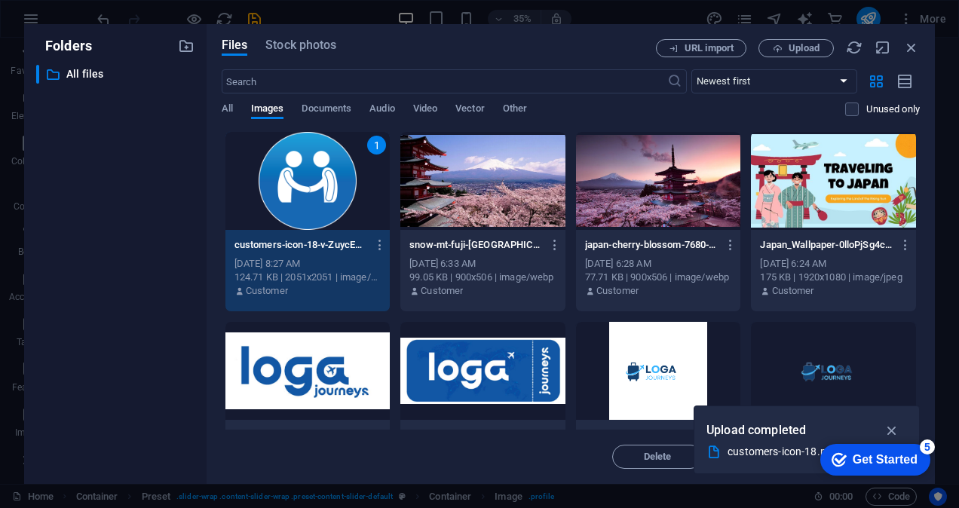
click at [328, 175] on div "1" at bounding box center [308, 181] width 165 height 98
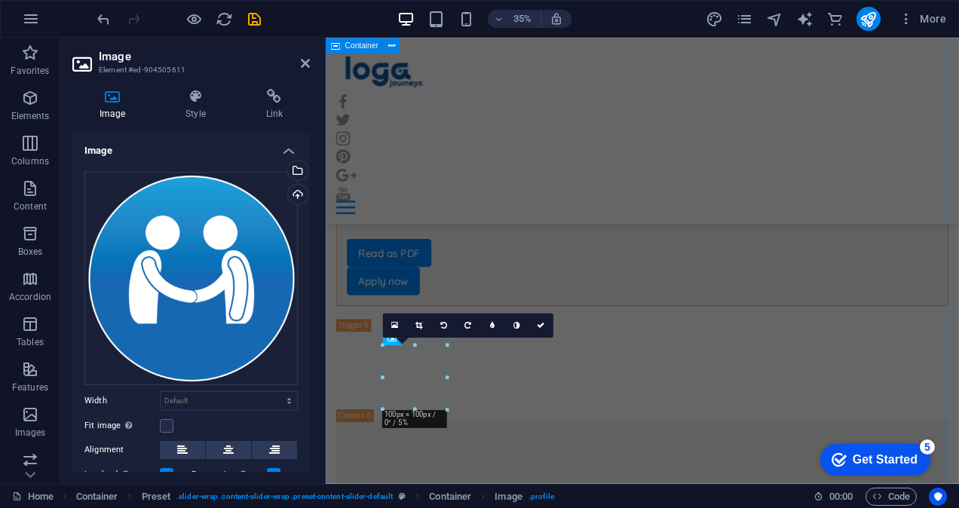
scroll to position [7230, 0]
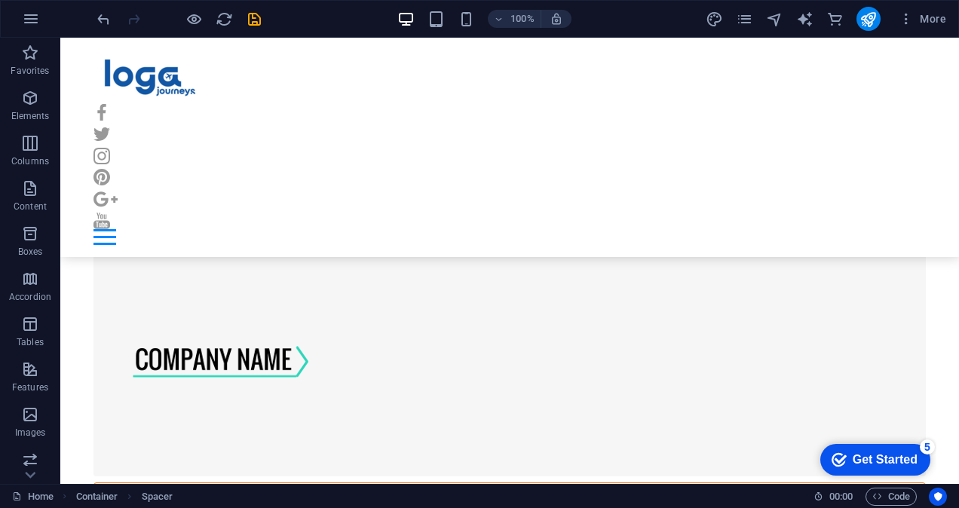
scroll to position [7279, 0]
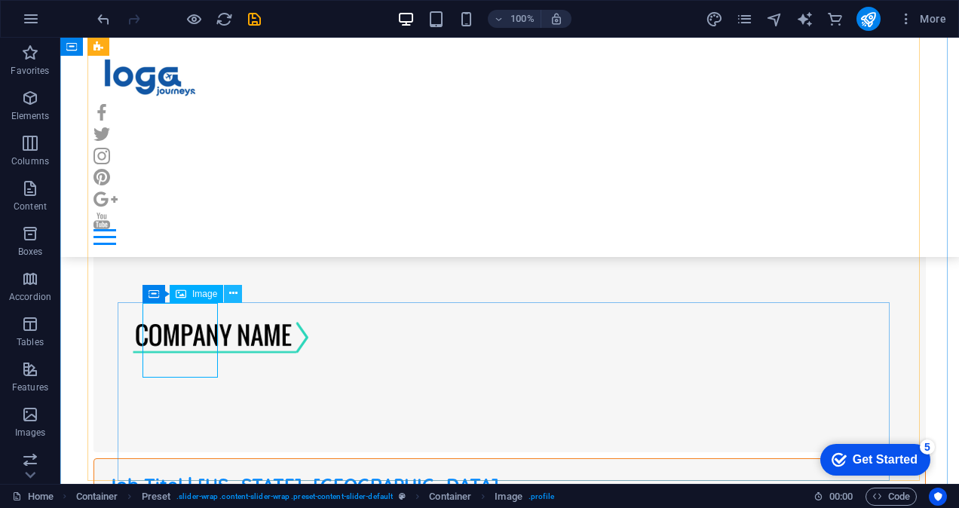
click at [232, 290] on icon at bounding box center [233, 294] width 8 height 16
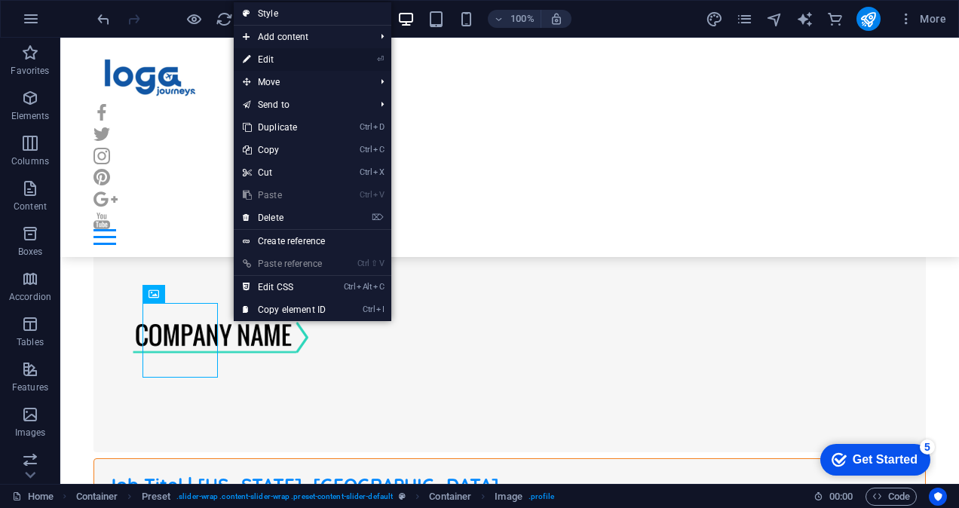
click at [267, 62] on link "⏎ Edit" at bounding box center [284, 59] width 101 height 23
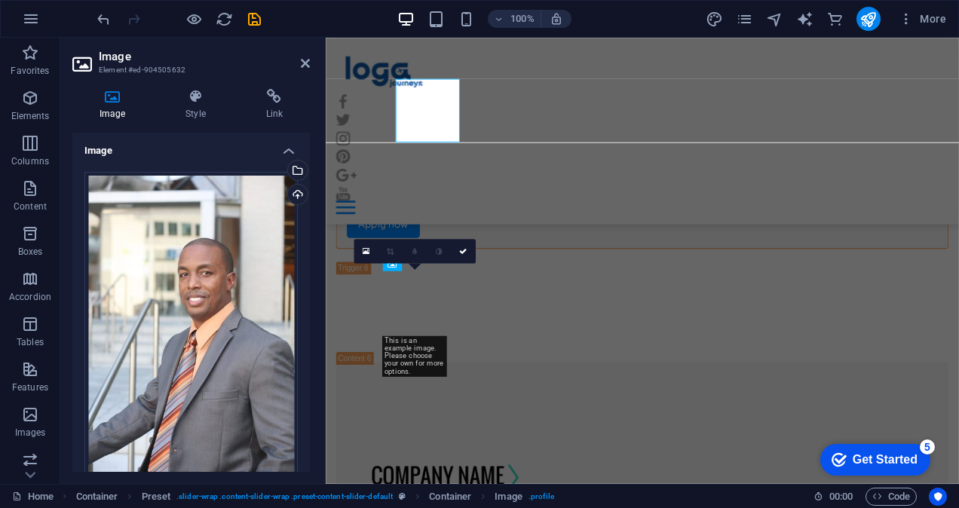
scroll to position [7496, 0]
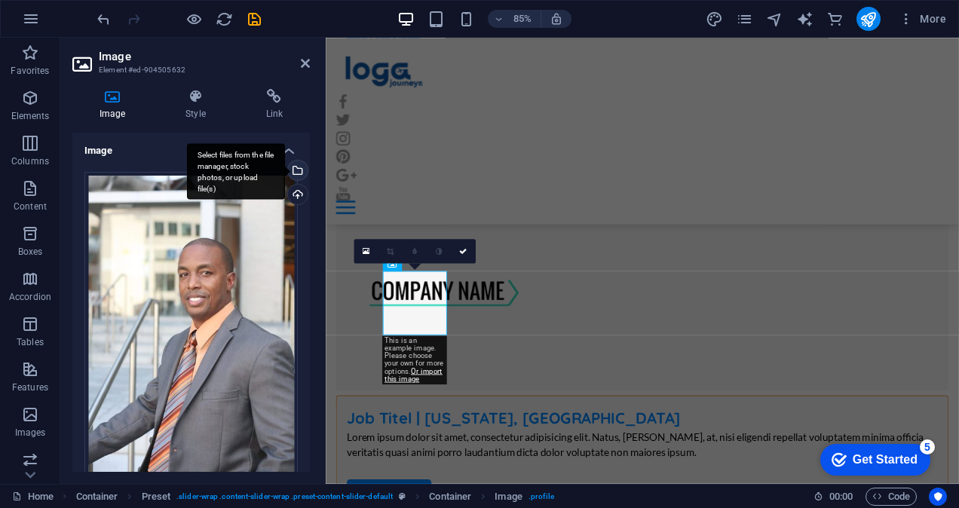
click at [296, 164] on div "Select files from the file manager, stock photos, or upload file(s)" at bounding box center [296, 172] width 23 height 23
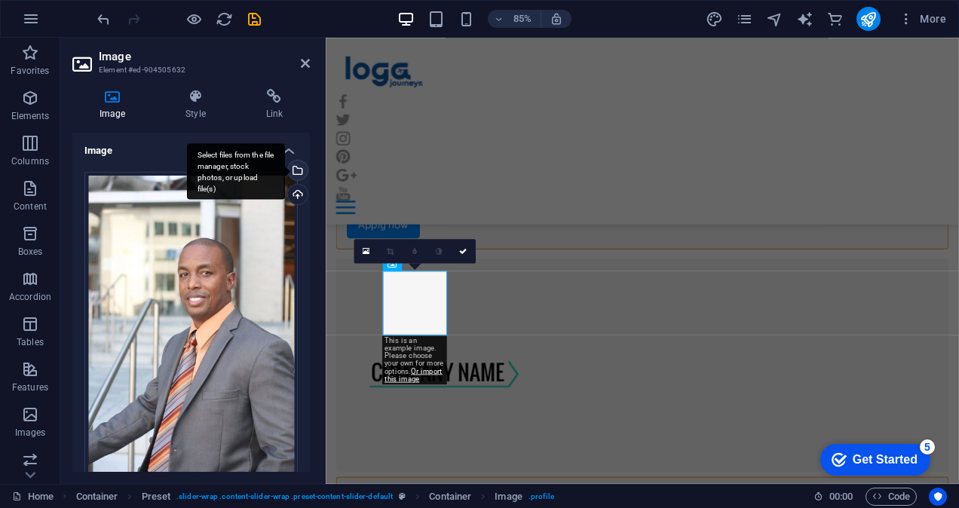
scroll to position [8141, 0]
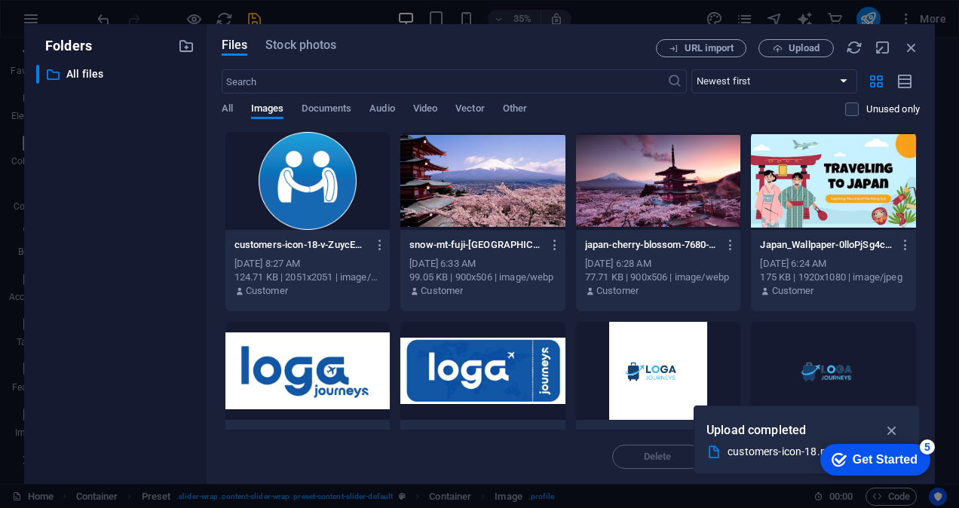
click at [309, 177] on div at bounding box center [308, 181] width 165 height 98
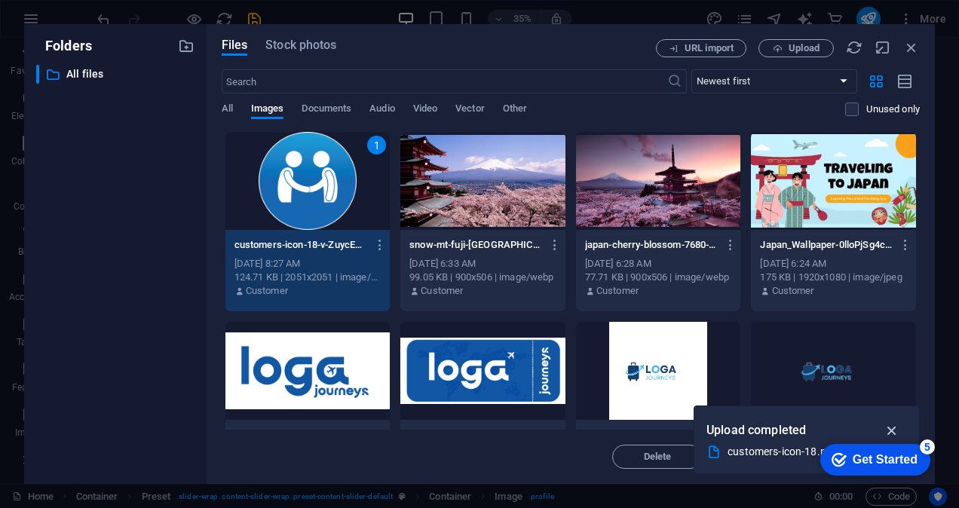
click at [896, 430] on icon "button" at bounding box center [892, 430] width 17 height 17
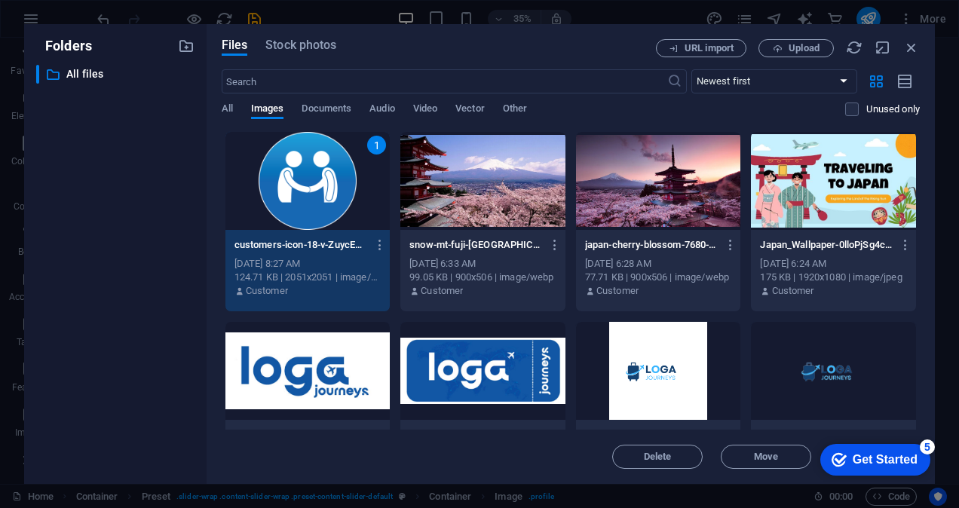
click at [319, 177] on div "1" at bounding box center [308, 181] width 165 height 98
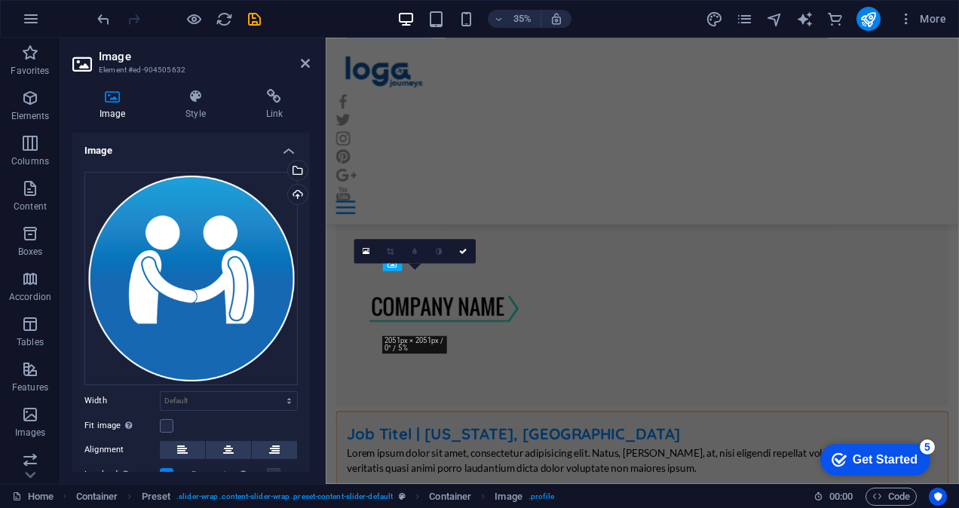
scroll to position [7496, 0]
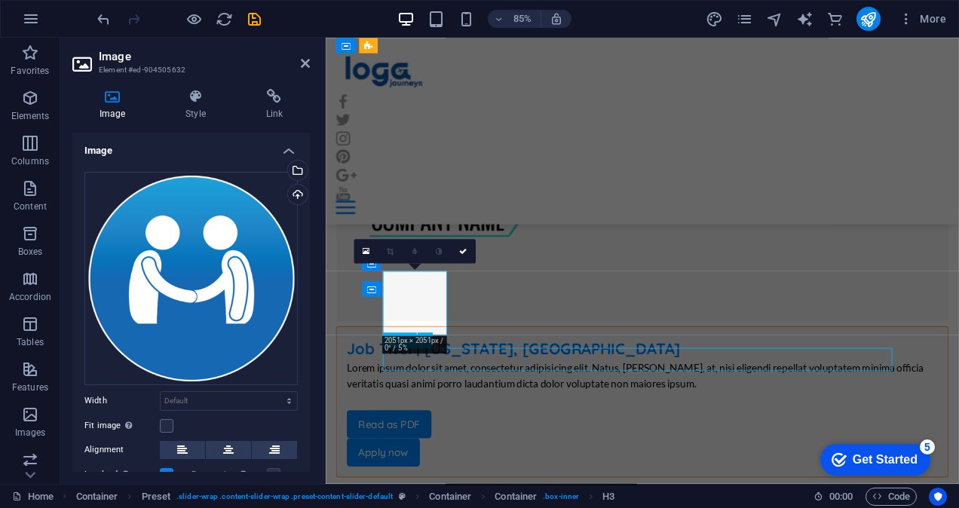
scroll to position [7279, 0]
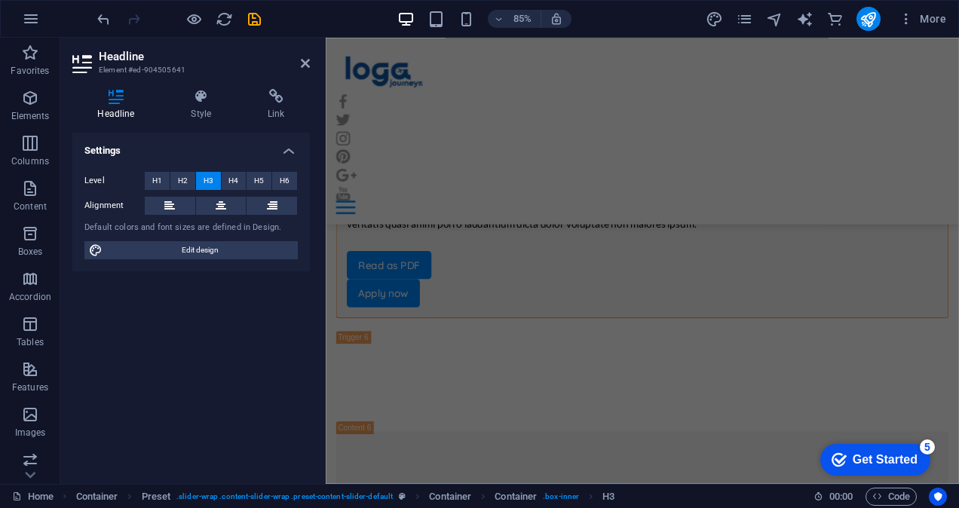
scroll to position [7118, 0]
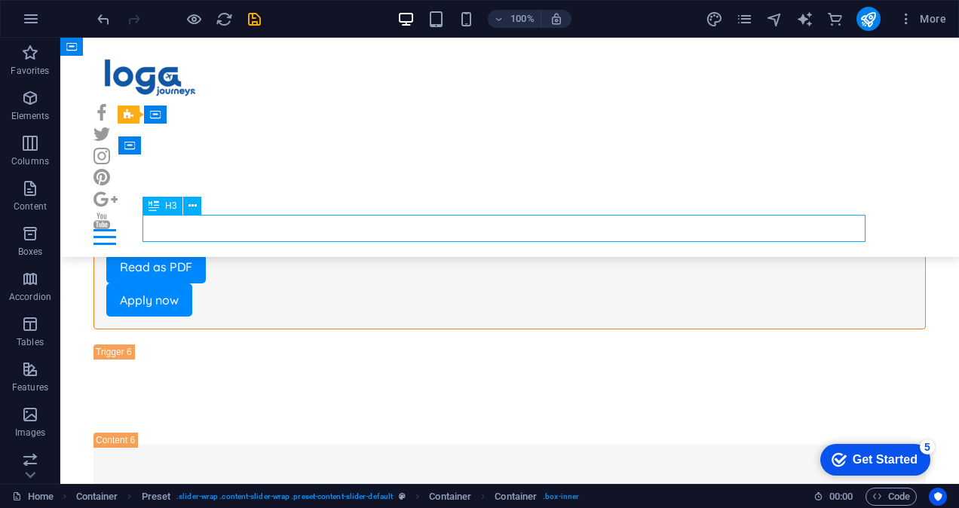
scroll to position [7326, 0]
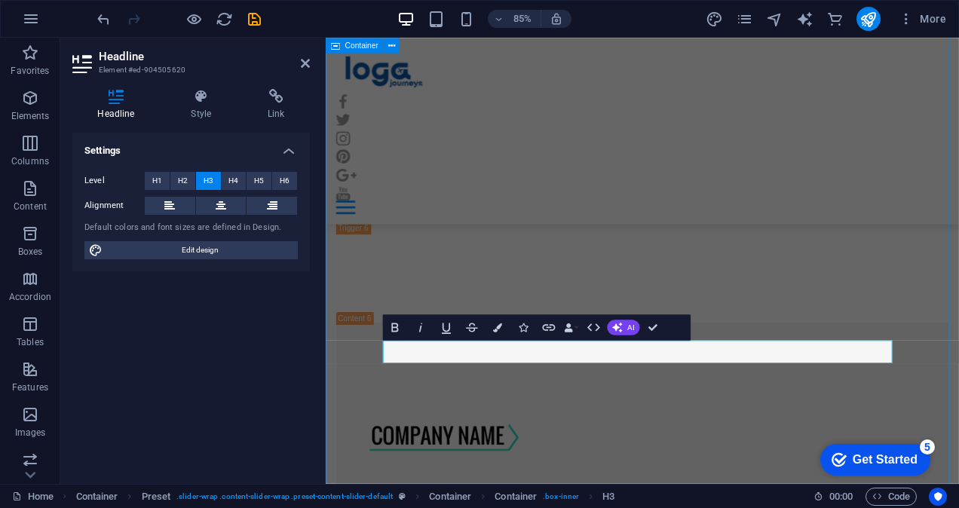
drag, startPoint x: 520, startPoint y: 404, endPoint x: 329, endPoint y: 376, distance: 193.5
drag, startPoint x: 669, startPoint y: 408, endPoint x: 479, endPoint y: 401, distance: 190.2
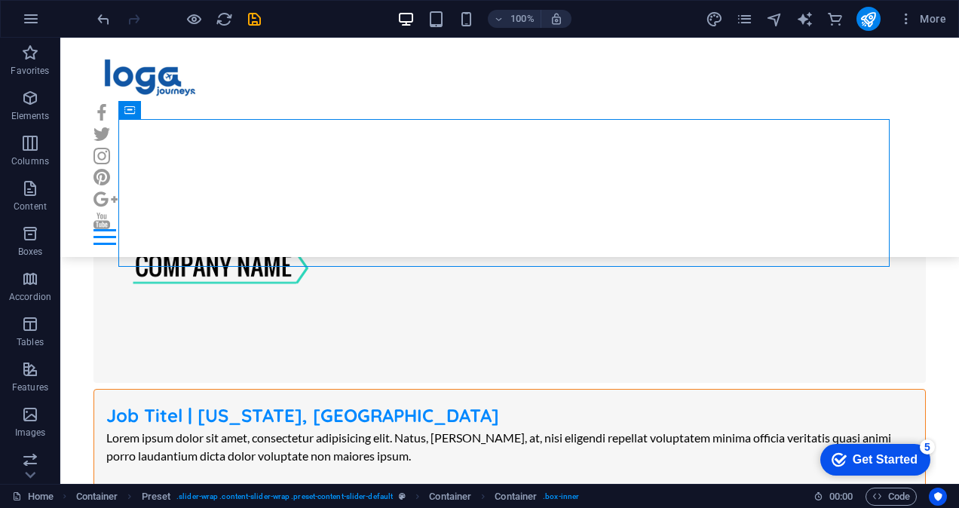
scroll to position [7383, 0]
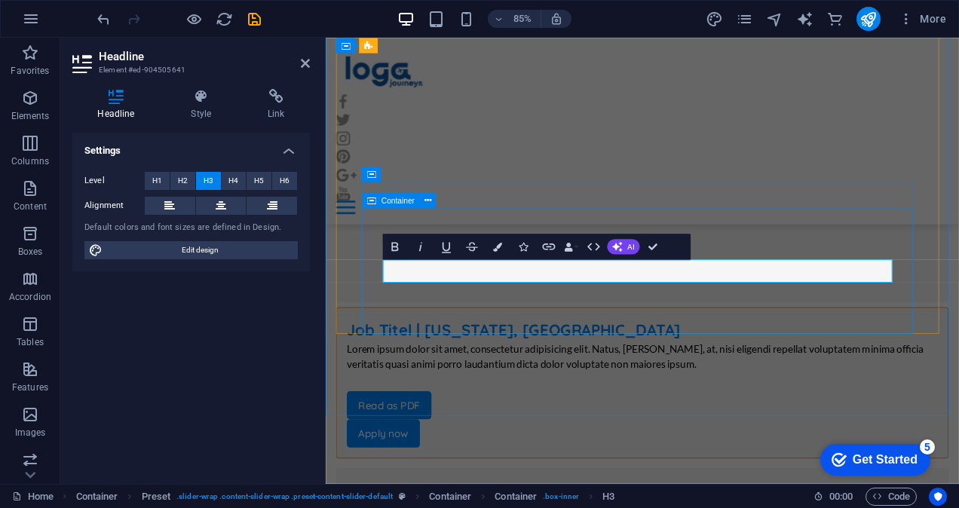
drag, startPoint x: 542, startPoint y: 306, endPoint x: 387, endPoint y: 290, distance: 155.5
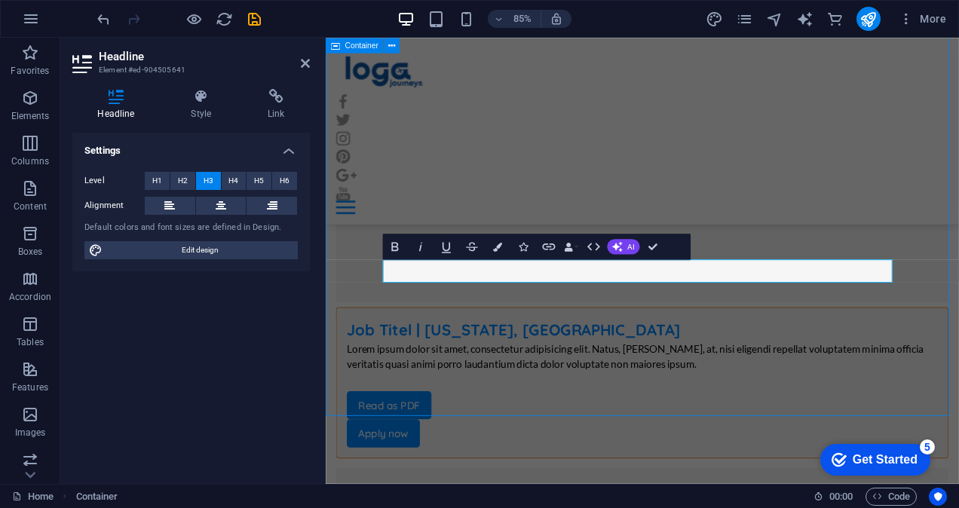
scroll to position [7374, 0]
